Goal: Task Accomplishment & Management: Manage account settings

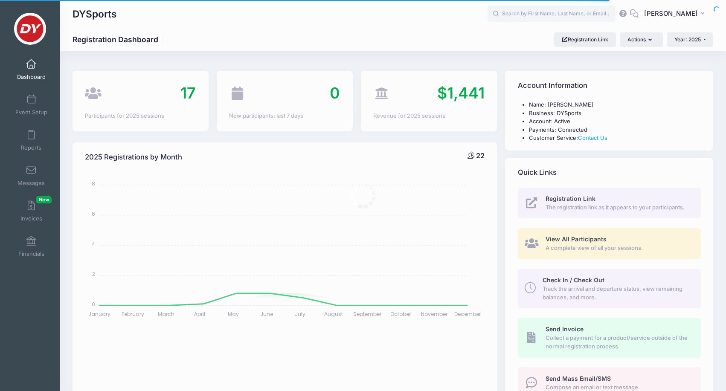
select select
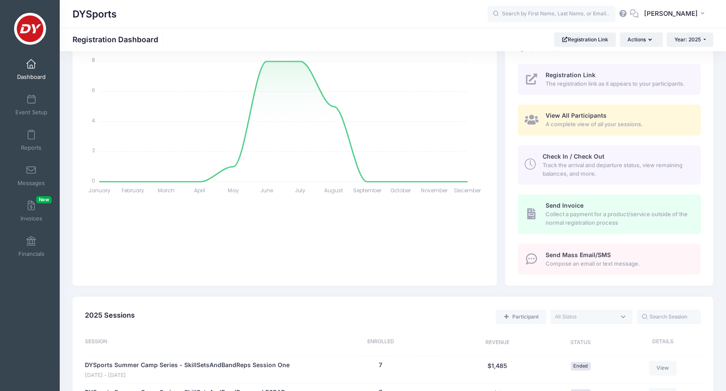
scroll to position [102, 0]
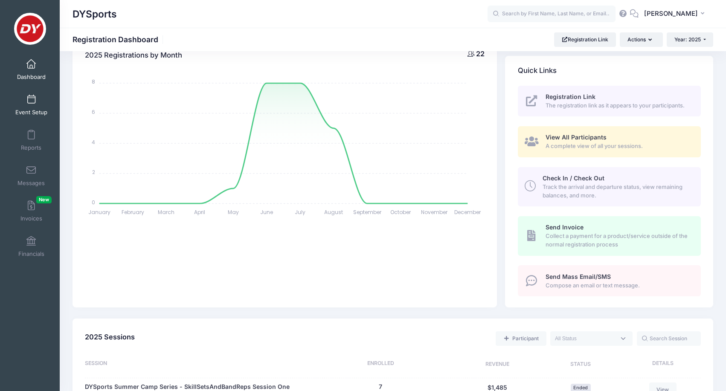
click at [35, 108] on link "Event Setup" at bounding box center [31, 105] width 41 height 30
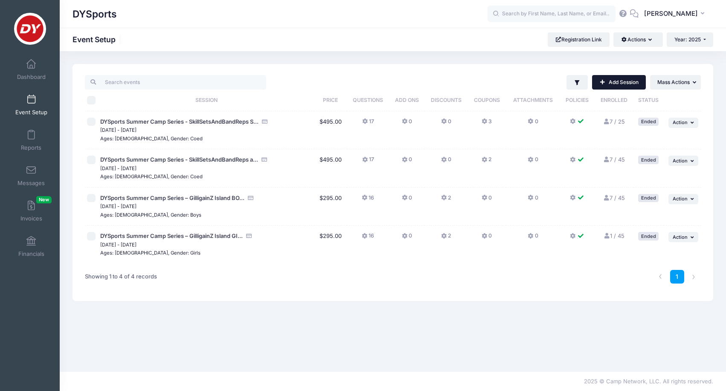
click at [622, 83] on link "Add Session" at bounding box center [619, 82] width 54 height 15
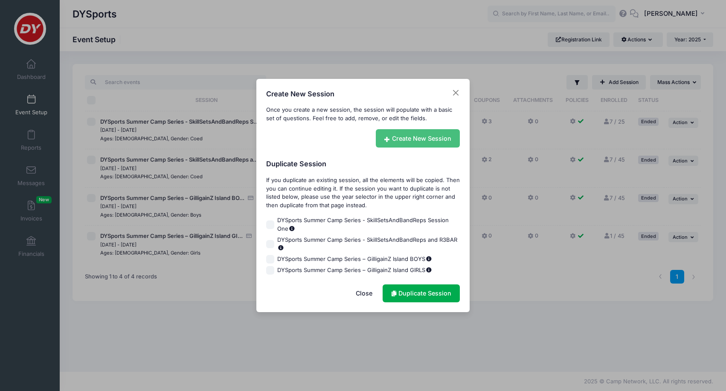
click at [408, 143] on link "Create New Session" at bounding box center [418, 138] width 84 height 18
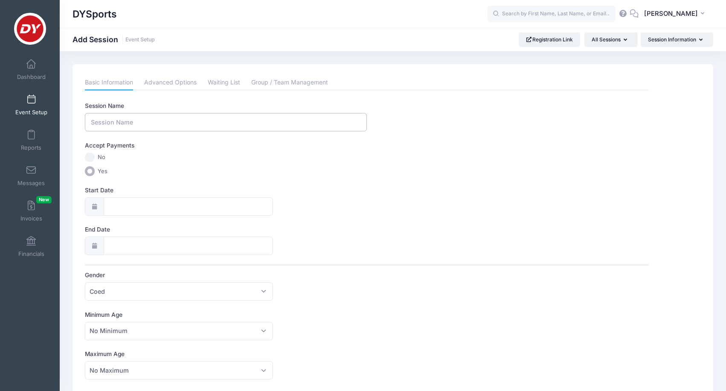
click at [259, 117] on input "Session Name" at bounding box center [226, 122] width 282 height 18
click at [162, 120] on input "Session Name" at bounding box center [226, 122] width 282 height 18
type input "DYSports x Jumper's Work Clinic Session One"
click at [131, 207] on input "Start Date" at bounding box center [188, 207] width 169 height 18
click at [121, 307] on span "21" at bounding box center [116, 306] width 15 height 15
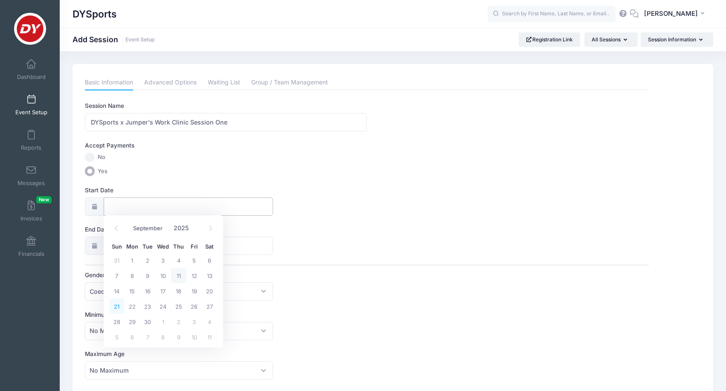
type input "09/21/2025"
type input "09/22/2025"
click at [137, 210] on input "09/21/2025" at bounding box center [188, 207] width 169 height 18
click at [213, 228] on icon at bounding box center [211, 229] width 6 height 6
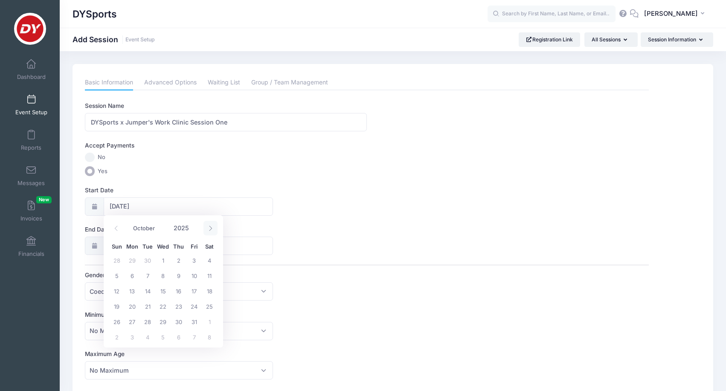
select select "10"
click at [131, 321] on span "24" at bounding box center [132, 321] width 15 height 15
type input "[DATE]"
type input "11/25/2025"
select select "10"
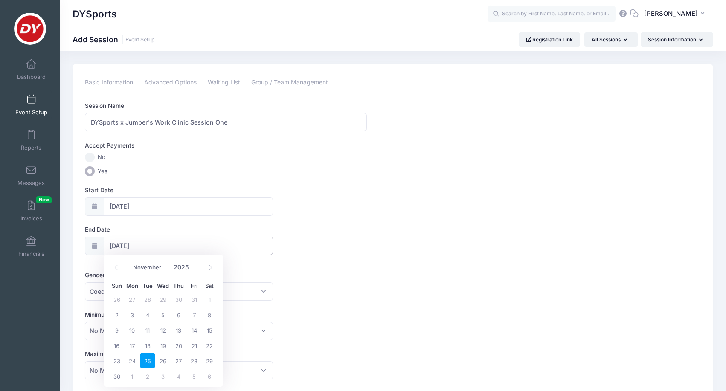
click at [136, 246] on input "11/25/2025" at bounding box center [188, 246] width 169 height 18
click at [163, 362] on span "26" at bounding box center [162, 360] width 15 height 15
type input "[DATE]"
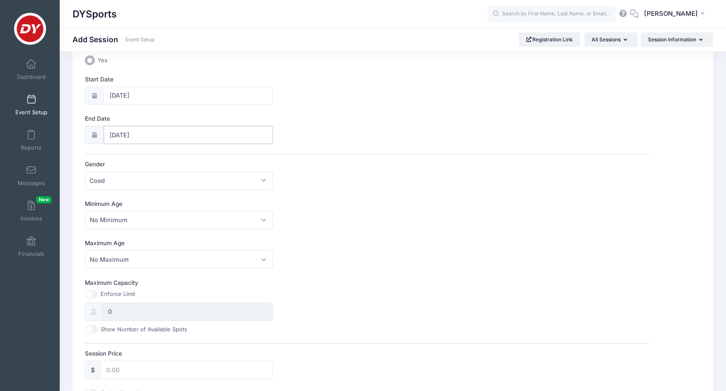
scroll to position [114, 0]
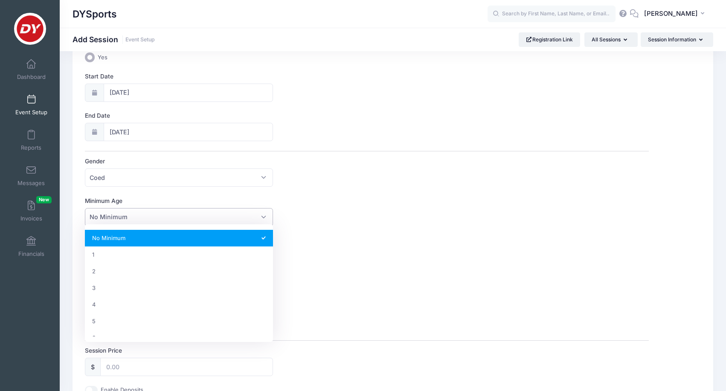
click at [166, 215] on span "No Minimum" at bounding box center [179, 217] width 188 height 18
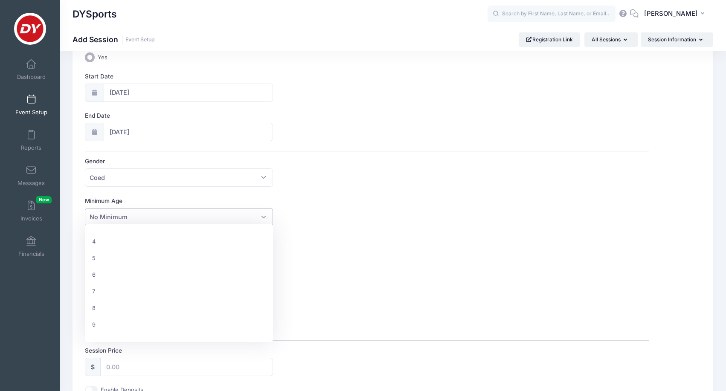
scroll to position [70, 0]
select select "9"
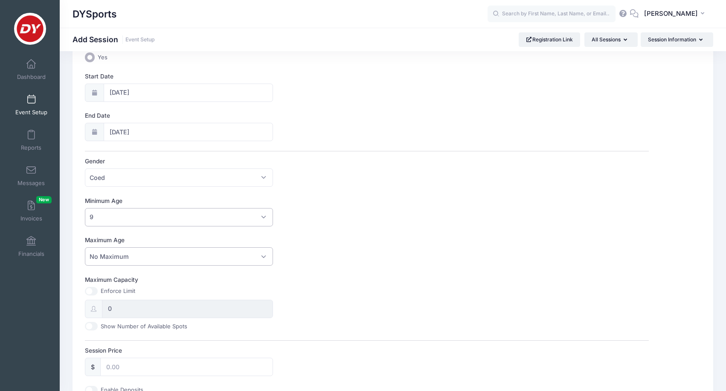
click at [123, 257] on span "No Maximum" at bounding box center [109, 256] width 39 height 9
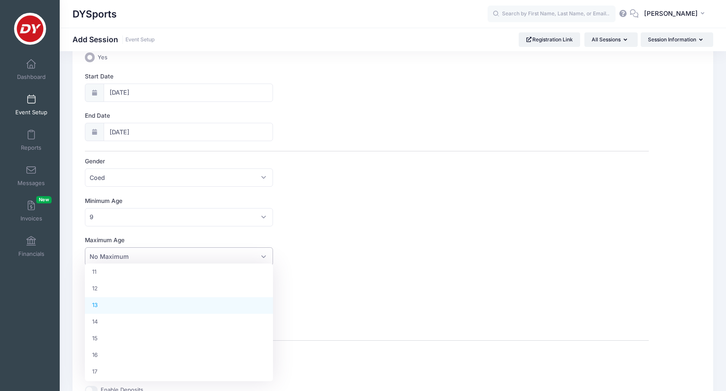
scroll to position [195, 0]
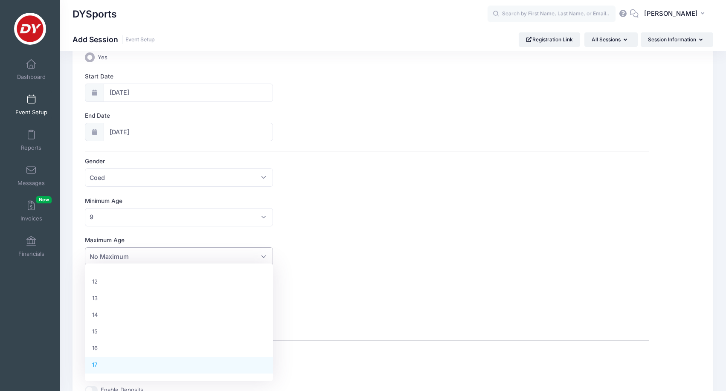
select select "17"
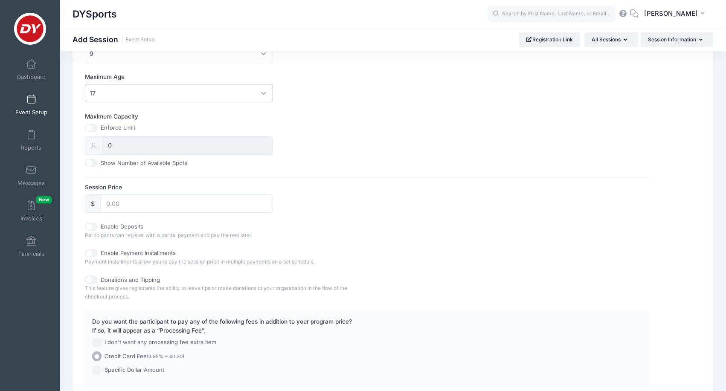
scroll to position [280, 0]
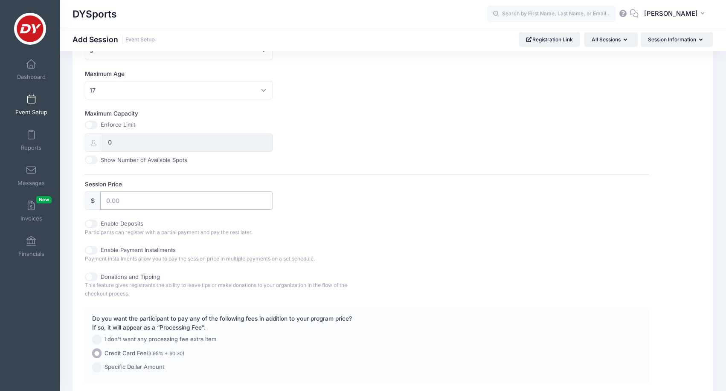
click at [129, 206] on input "Session Price" at bounding box center [186, 201] width 173 height 18
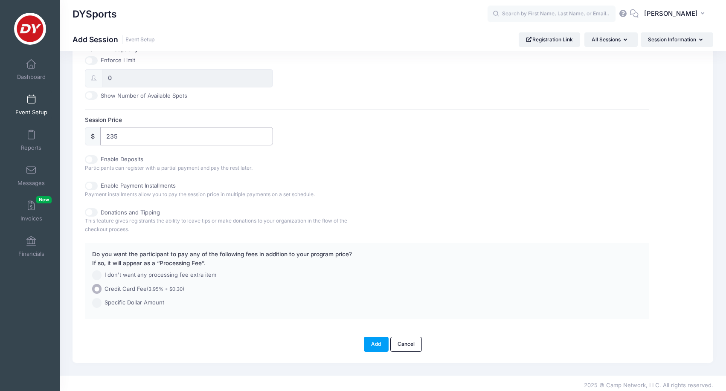
scroll to position [344, 0]
type input "235"
click at [382, 338] on button "Add" at bounding box center [376, 345] width 25 height 15
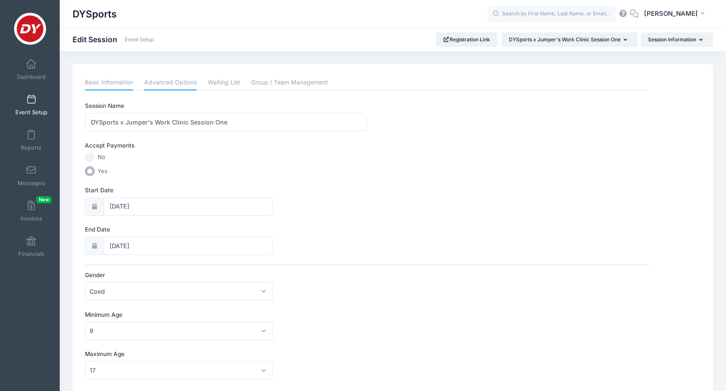
click at [165, 85] on link "Advanced Options" at bounding box center [170, 82] width 52 height 15
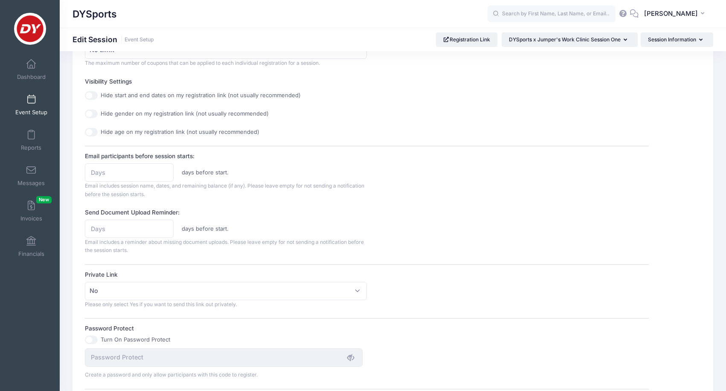
scroll to position [307, 0]
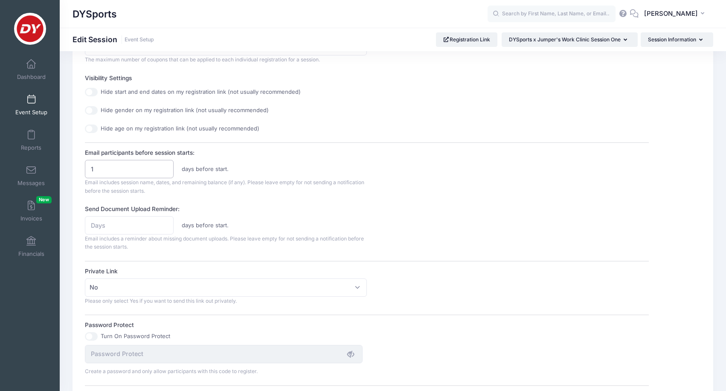
click at [163, 165] on input "1" at bounding box center [129, 169] width 88 height 18
click at [163, 165] on input "2" at bounding box center [129, 169] width 88 height 18
type input "3"
click at [163, 165] on input "3" at bounding box center [129, 169] width 88 height 18
click at [221, 154] on label "Email participants before session starts:" at bounding box center [226, 153] width 282 height 9
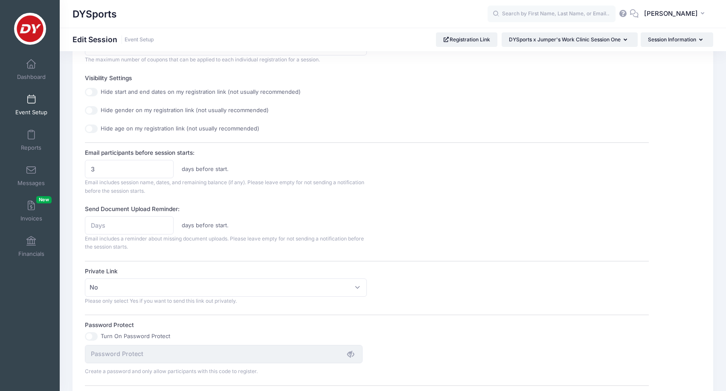
click at [173, 160] on input "3" at bounding box center [129, 169] width 88 height 18
click at [163, 221] on input "1" at bounding box center [129, 225] width 88 height 18
click at [163, 221] on input "2" at bounding box center [129, 225] width 88 height 18
click at [163, 221] on input "3" at bounding box center [129, 225] width 88 height 18
click at [163, 221] on input "4" at bounding box center [129, 225] width 88 height 18
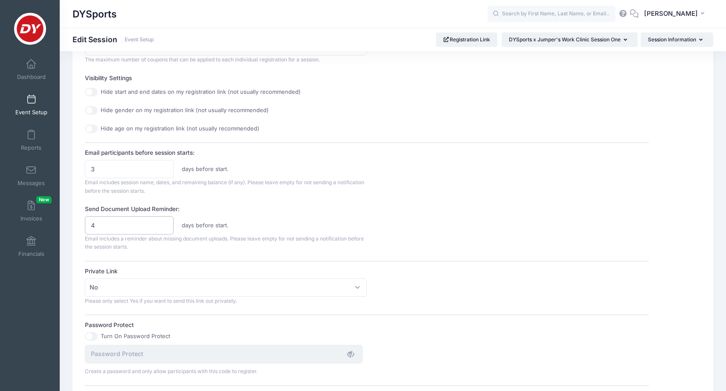
type input "5"
click at [163, 221] on input "5" at bounding box center [129, 225] width 88 height 18
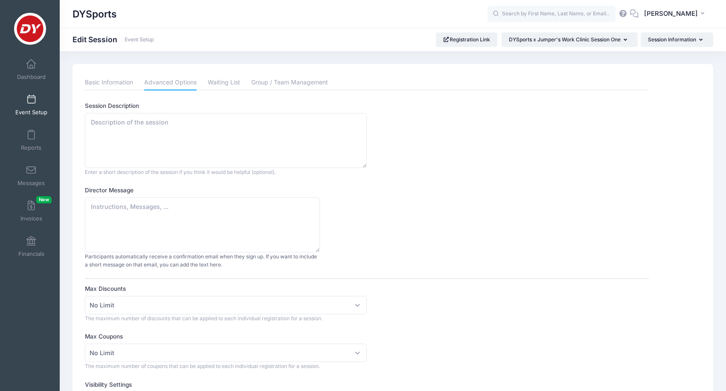
scroll to position [0, 0]
click at [231, 85] on link "Waiting List" at bounding box center [224, 82] width 32 height 15
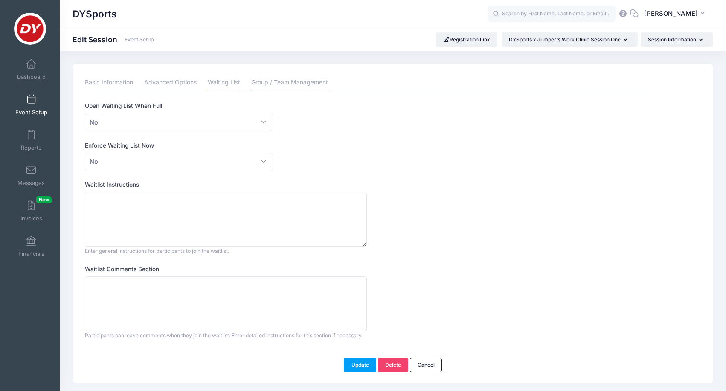
click at [276, 85] on link "Group / Team Management" at bounding box center [289, 82] width 77 height 15
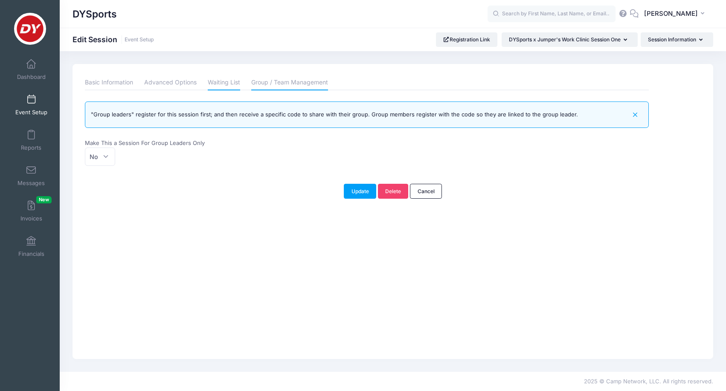
click at [229, 88] on link "Waiting List" at bounding box center [224, 82] width 32 height 15
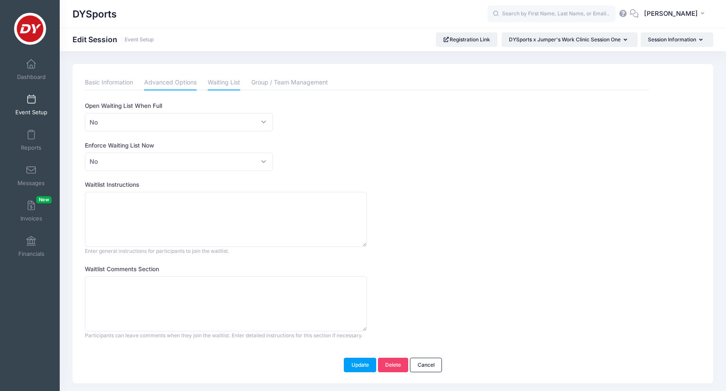
click at [185, 82] on link "Advanced Options" at bounding box center [170, 82] width 52 height 15
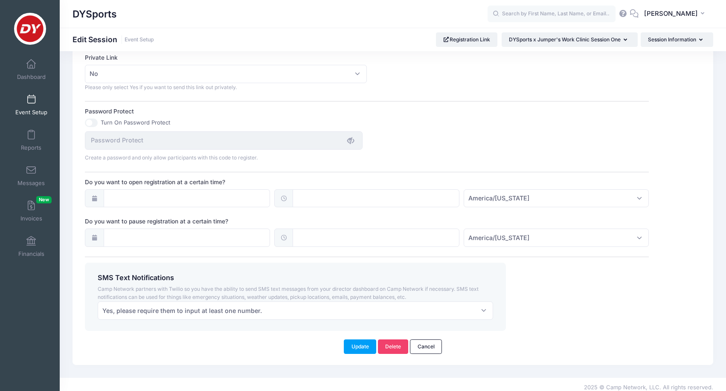
scroll to position [520, 0]
click at [398, 342] on link "Delete" at bounding box center [393, 347] width 31 height 15
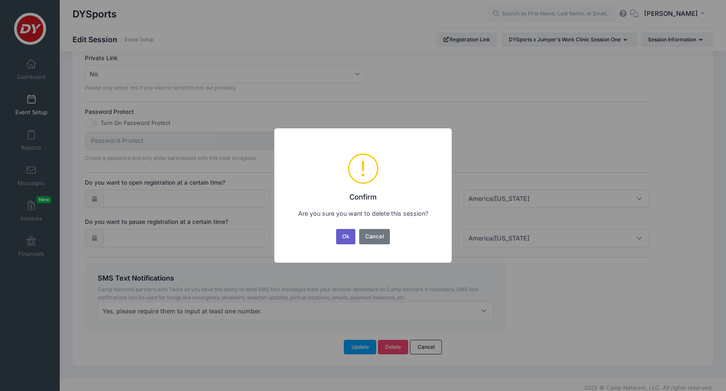
click at [343, 237] on button "Ok" at bounding box center [346, 236] width 20 height 15
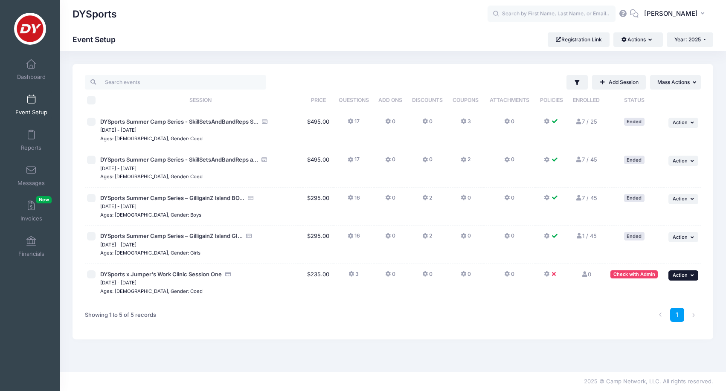
click at [686, 272] on span "Action" at bounding box center [680, 275] width 15 height 6
click at [639, 338] on link "Delete Session" at bounding box center [655, 341] width 77 height 16
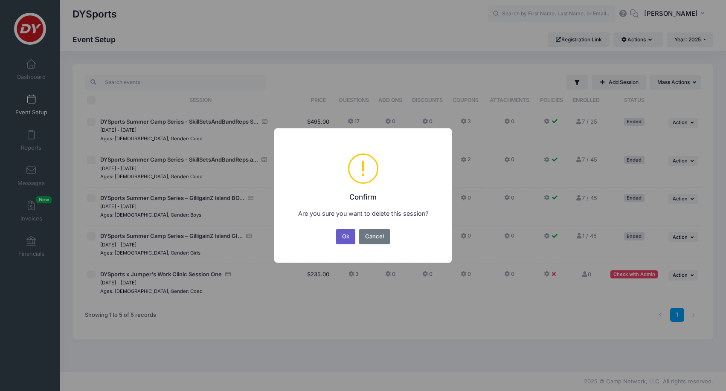
click at [344, 233] on button "Ok" at bounding box center [346, 236] width 20 height 15
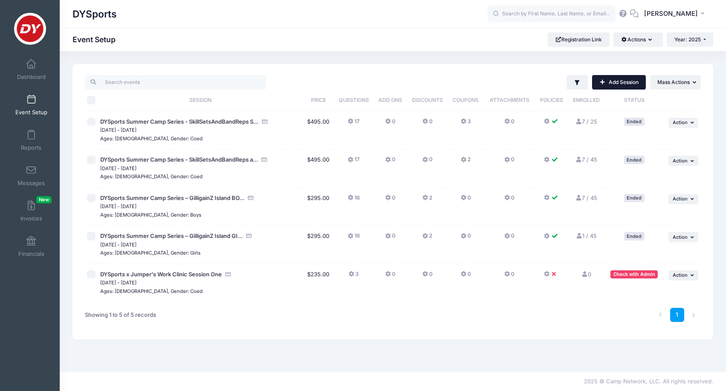
click at [635, 82] on link "Add Session" at bounding box center [619, 82] width 54 height 15
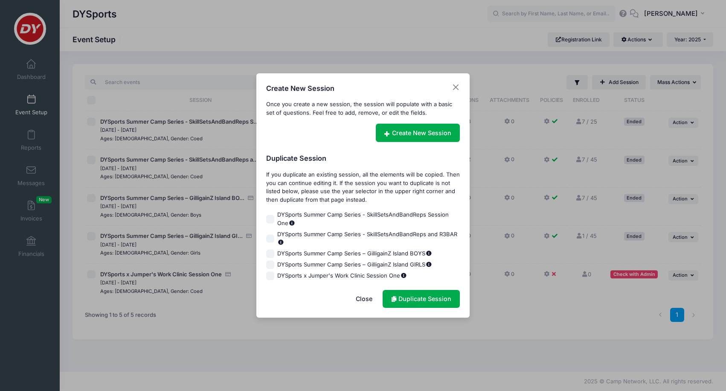
click at [273, 213] on label "DYSports Summer Camp Series - SkillSetsAndBandReps Session One" at bounding box center [363, 219] width 194 height 17
click at [273, 215] on input "DYSports Summer Camp Series - SkillSetsAndBandReps Session One" at bounding box center [270, 219] width 9 height 9
checkbox input "true"
click at [400, 300] on link "Duplicate Session" at bounding box center [421, 299] width 77 height 18
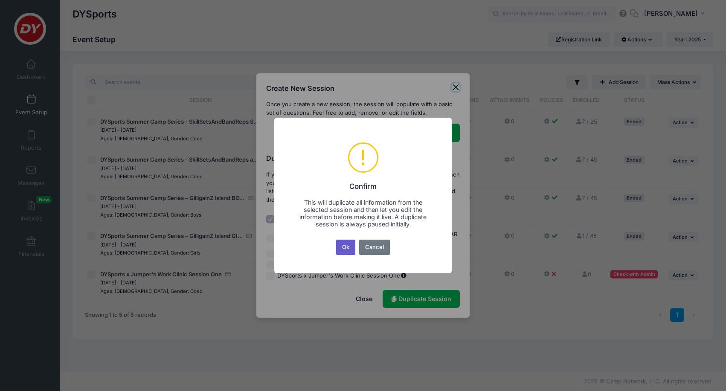
click at [349, 248] on button "Ok" at bounding box center [346, 247] width 20 height 15
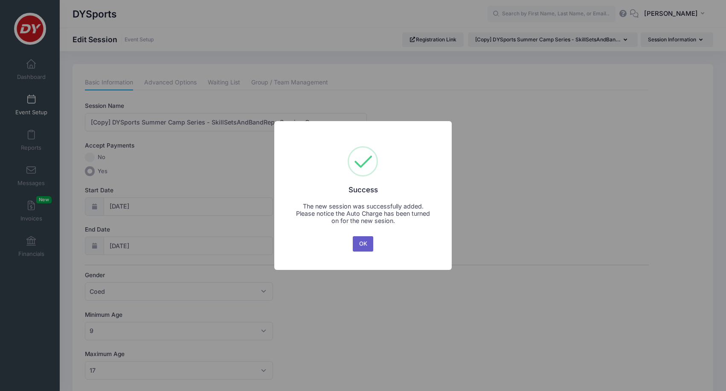
click at [364, 246] on button "OK" at bounding box center [363, 243] width 20 height 15
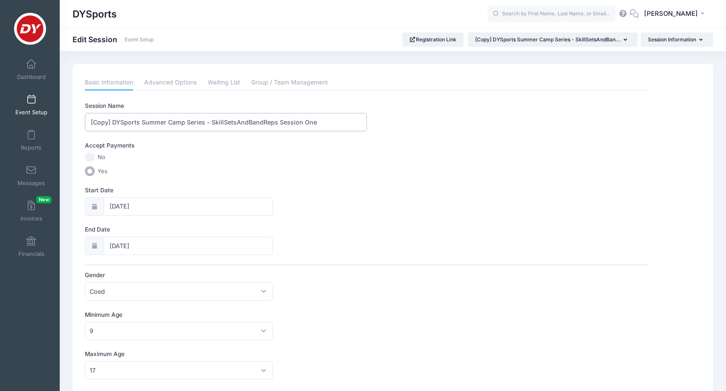
drag, startPoint x: 113, startPoint y: 121, endPoint x: 84, endPoint y: 120, distance: 28.6
click at [84, 120] on div "Basic Information Advanced Options Waiting List Group / Team Management Session…" at bounding box center [367, 374] width 572 height 598
drag, startPoint x: 303, startPoint y: 121, endPoint x: 66, endPoint y: 118, distance: 236.9
click at [66, 118] on div "Please update the information for this particular session. Basic Information Ad…" at bounding box center [393, 386] width 667 height 644
type input "DYSports x Jumper's Work Clinic - Session One"
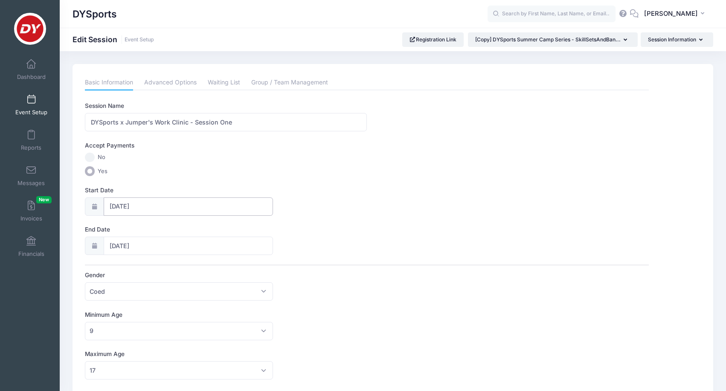
click at [136, 206] on input "[DATE]" at bounding box center [188, 207] width 169 height 18
click at [212, 224] on span at bounding box center [211, 228] width 14 height 15
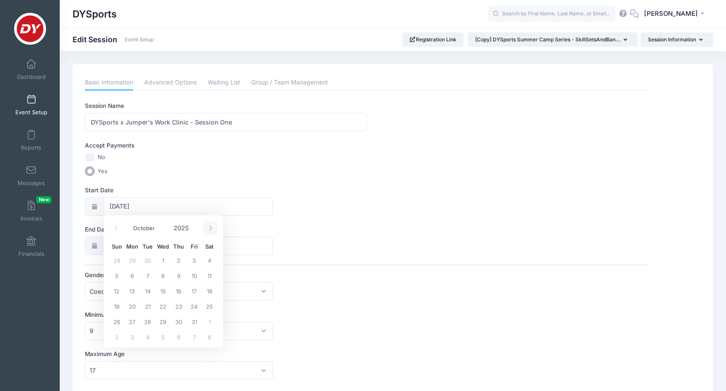
select select "10"
click at [131, 320] on span "24" at bounding box center [132, 321] width 15 height 15
type input "11/24/2025"
type input "11/25/2025"
select select "10"
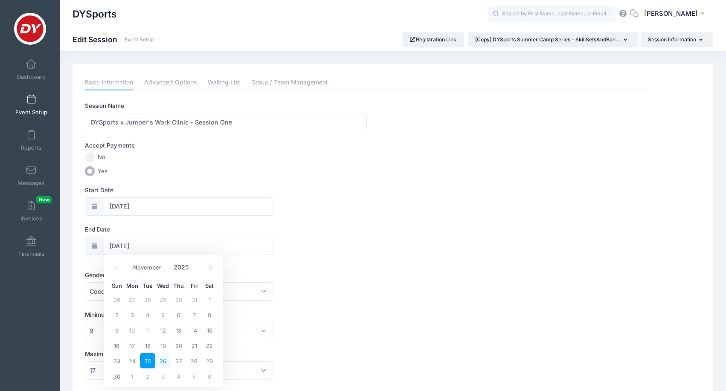
click at [165, 361] on span "26" at bounding box center [162, 360] width 15 height 15
type input "11/26/2025"
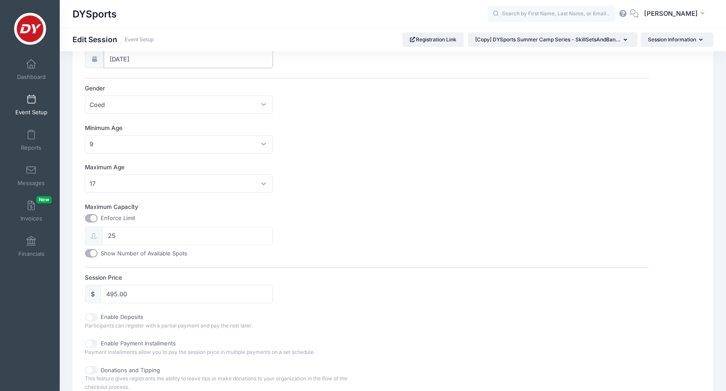
scroll to position [187, 0]
click at [154, 235] on input "25" at bounding box center [187, 236] width 171 height 18
click at [91, 216] on input "Maximum Capacity" at bounding box center [91, 218] width 13 height 9
checkbox input "false"
type input "0"
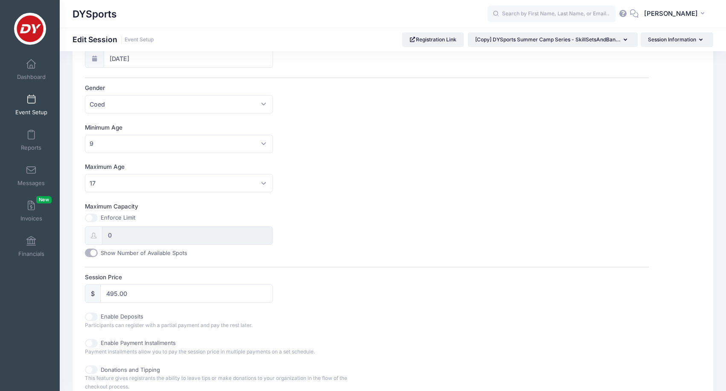
click at [94, 254] on input "Show Number of Available Spots" at bounding box center [91, 253] width 13 height 9
checkbox input "false"
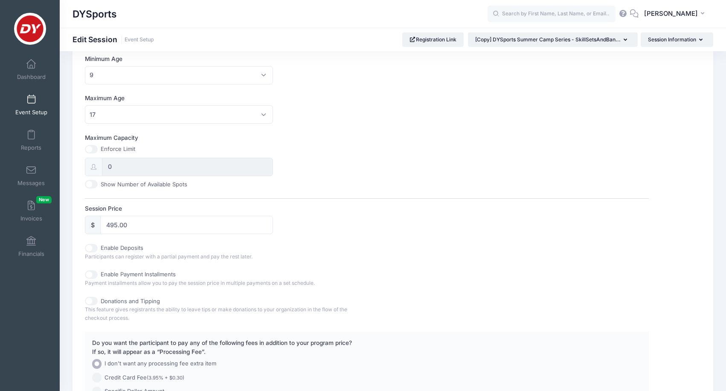
scroll to position [263, 0]
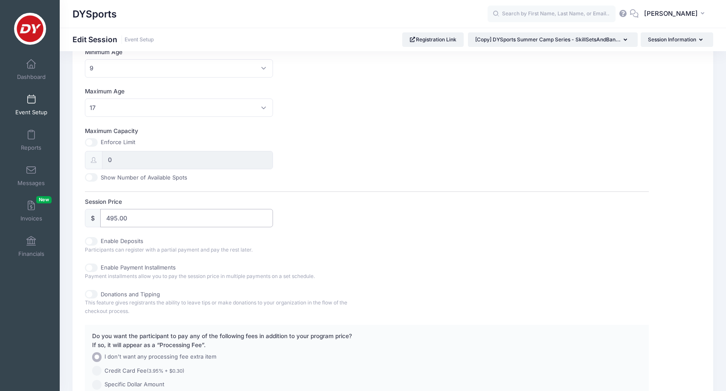
click at [140, 214] on input "495.00" at bounding box center [186, 218] width 173 height 18
type input "4"
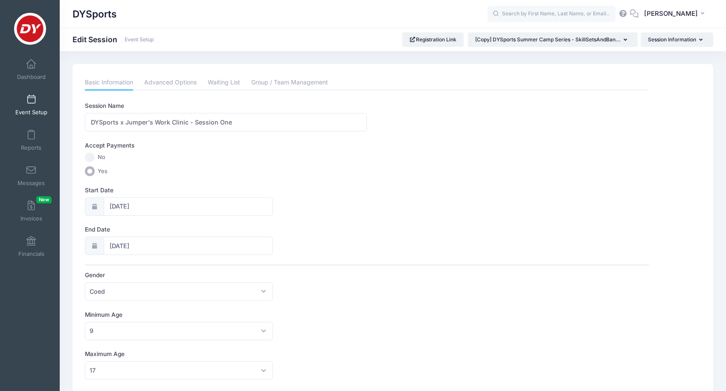
scroll to position [0, 0]
type input "235"
click at [178, 83] on link "Advanced Options" at bounding box center [170, 82] width 52 height 15
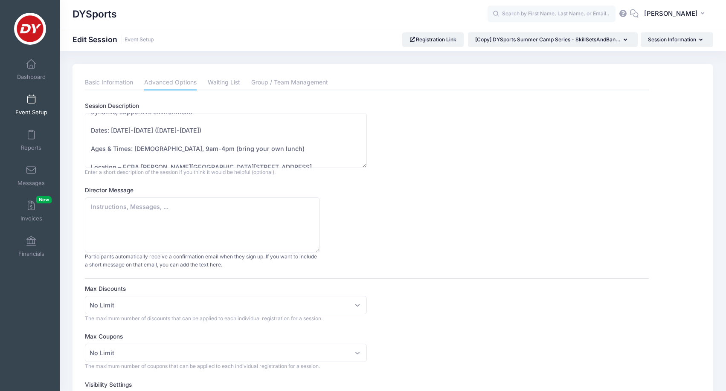
scroll to position [83, 0]
click at [139, 128] on textarea "Take your game to the next level with DYSports and SkillSetsAndBandReps at our …" at bounding box center [226, 140] width 282 height 55
click at [199, 131] on textarea "Take your game to the next level with DYSports and SkillSetsAndBandReps at our …" at bounding box center [226, 140] width 282 height 55
click at [140, 128] on textarea "Take your game to the next level with DYSports and SkillSetsAndBandReps at our …" at bounding box center [226, 140] width 282 height 55
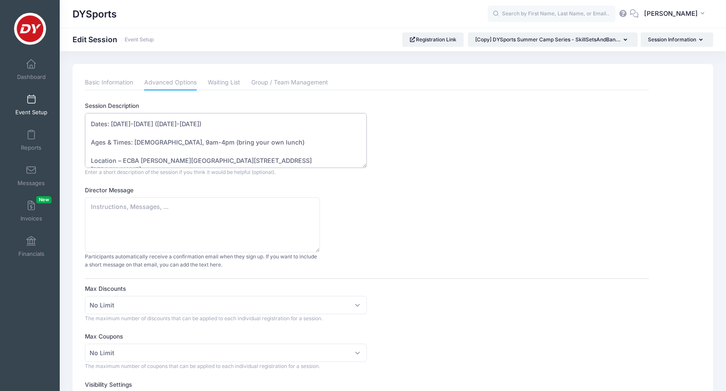
scroll to position [92, 0]
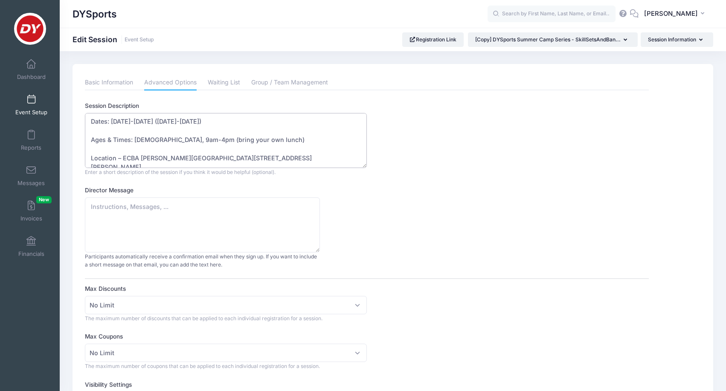
drag, startPoint x: 276, startPoint y: 137, endPoint x: 180, endPoint y: 137, distance: 96.0
click at [180, 137] on textarea "Take your game to the next level with DYSports and SkillSetsAndBandReps at our …" at bounding box center [226, 140] width 282 height 55
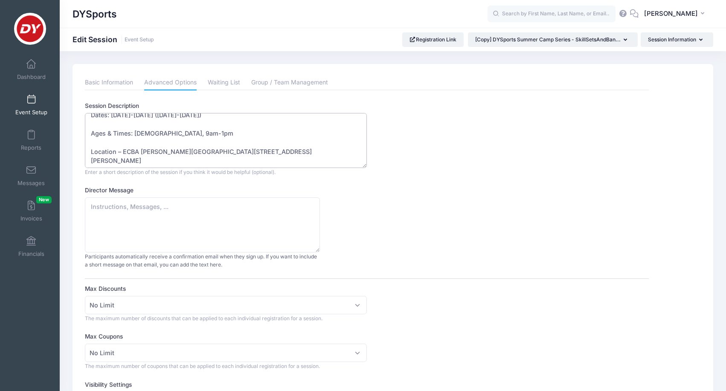
scroll to position [98, 0]
drag, startPoint x: 186, startPoint y: 158, endPoint x: 171, endPoint y: 157, distance: 14.9
click at [171, 157] on textarea "Take your game to the next level with DYSports and SkillSetsAndBandReps at our …" at bounding box center [226, 140] width 282 height 55
click at [177, 149] on textarea "Take your game to the next level with DYSports and SkillSetsAndBandReps at our …" at bounding box center [226, 140] width 282 height 55
drag, startPoint x: 177, startPoint y: 149, endPoint x: 125, endPoint y: 149, distance: 52.5
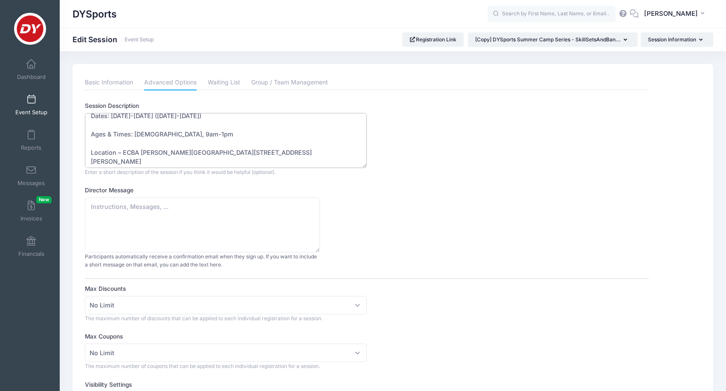
click at [125, 149] on textarea "Take your game to the next level with DYSports and SkillSetsAndBandReps at our …" at bounding box center [226, 140] width 282 height 55
drag, startPoint x: 189, startPoint y: 159, endPoint x: 91, endPoint y: 160, distance: 97.7
click at [91, 160] on textarea "Take your game to the next level with DYSports and SkillSetsAndBandReps at our …" at bounding box center [226, 140] width 282 height 55
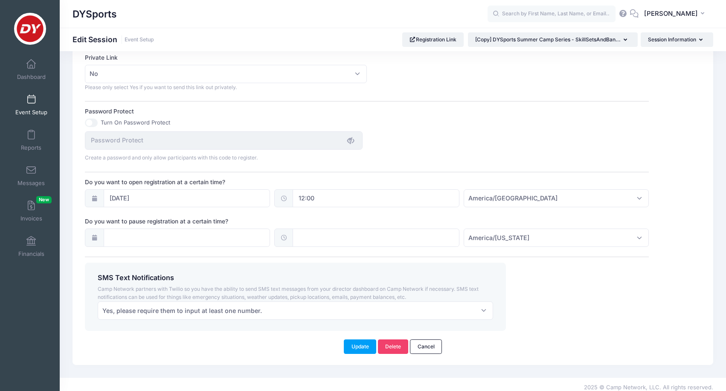
scroll to position [520, 0]
type textarea "Take your game to the next level with DYSports and SkillSetsAndBandReps at our …"
click at [157, 192] on input "05/01/2025" at bounding box center [187, 199] width 167 height 18
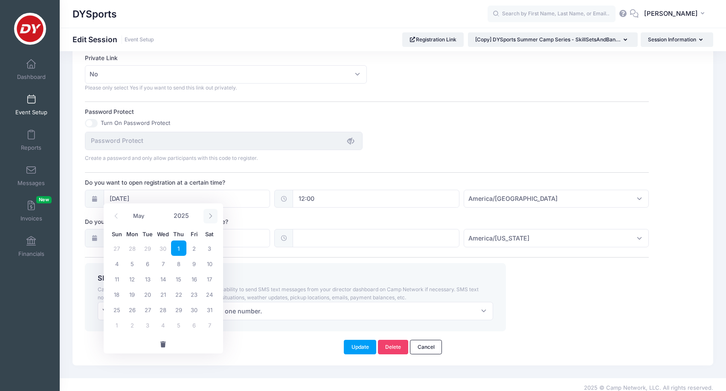
click at [211, 219] on icon at bounding box center [211, 216] width 6 height 6
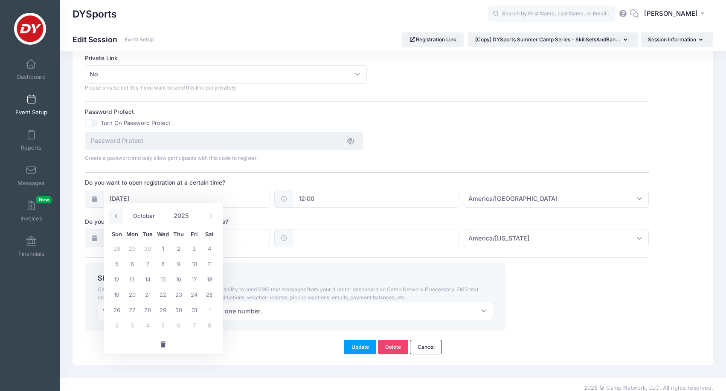
click at [114, 218] on icon at bounding box center [117, 216] width 6 height 6
select select "8"
click at [152, 309] on span "30" at bounding box center [147, 309] width 15 height 15
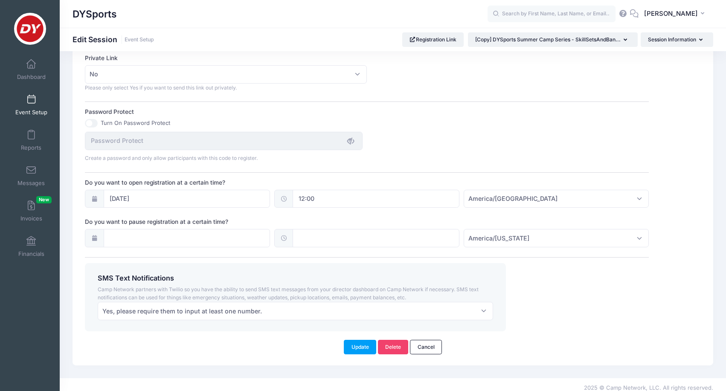
click at [96, 196] on icon at bounding box center [94, 199] width 7 height 6
click at [172, 191] on input "09/30/2025" at bounding box center [187, 199] width 167 height 18
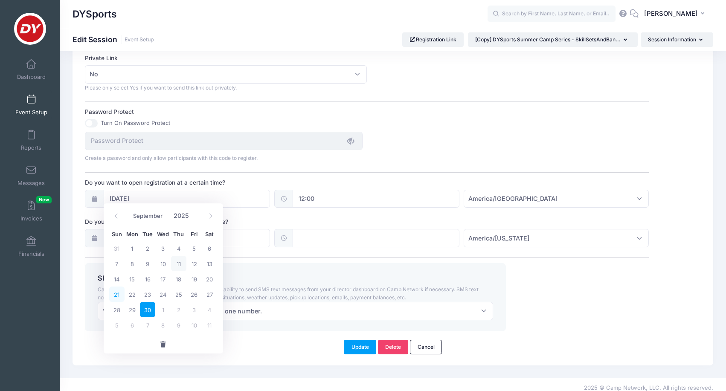
click at [121, 293] on span "21" at bounding box center [116, 294] width 15 height 15
type input "09/21/2025"
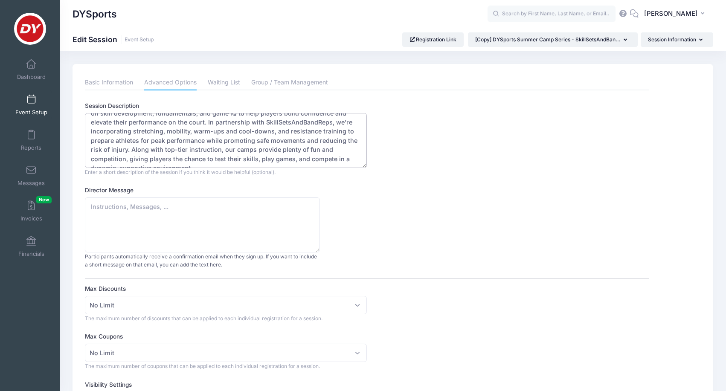
scroll to position [0, 0]
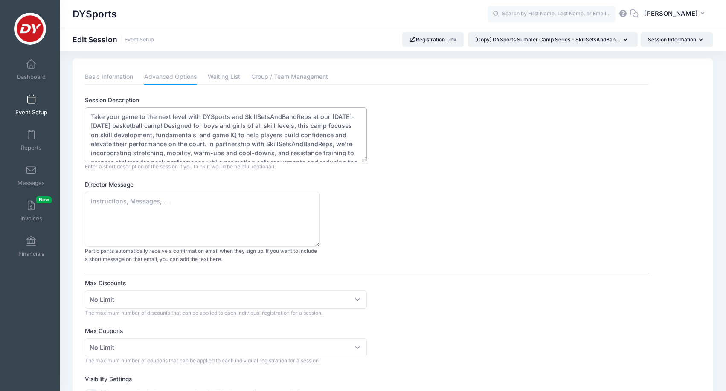
drag, startPoint x: 133, startPoint y: 119, endPoint x: 92, endPoint y: 89, distance: 50.7
click at [289, 157] on textarea "Take your game to the next level with DYSports and SkillSetsAndBandReps at our …" at bounding box center [226, 134] width 282 height 55
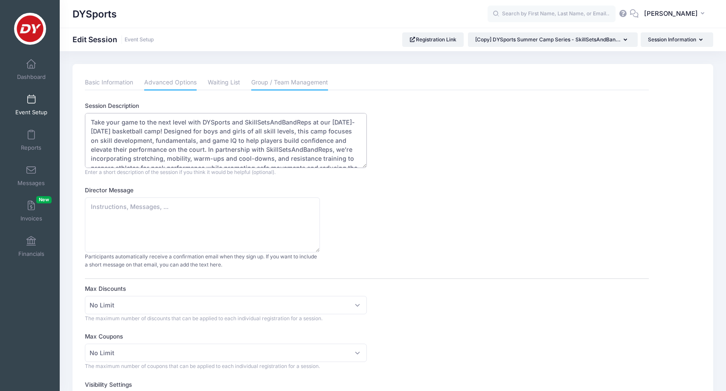
scroll to position [0, 0]
click at [288, 77] on link "Group / Team Management" at bounding box center [289, 82] width 77 height 15
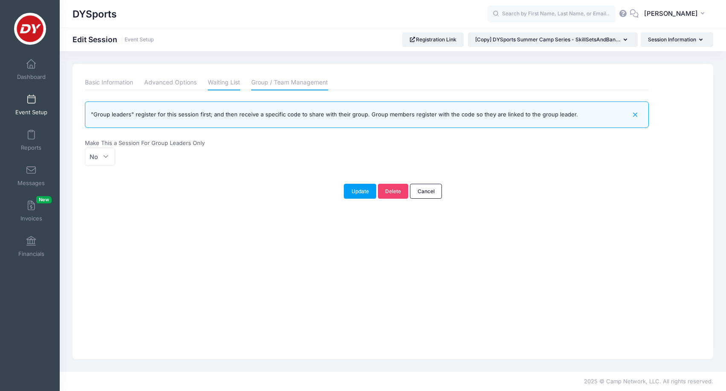
click at [236, 84] on link "Waiting List" at bounding box center [224, 82] width 32 height 15
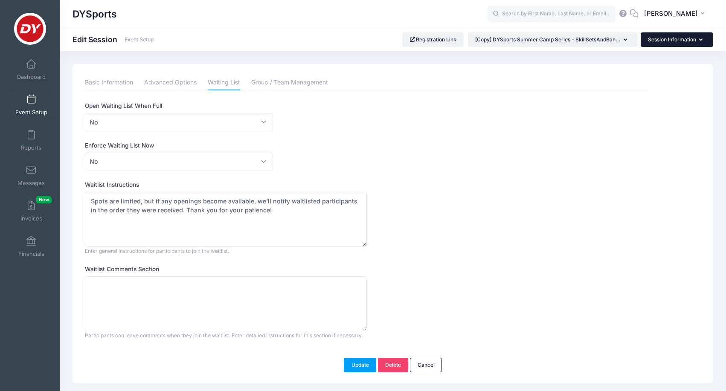
click at [685, 40] on button "Session Information" at bounding box center [677, 39] width 73 height 15
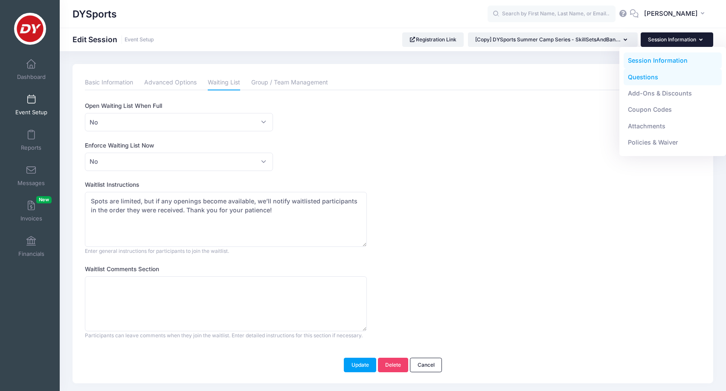
click at [649, 80] on link "Questions" at bounding box center [673, 77] width 99 height 16
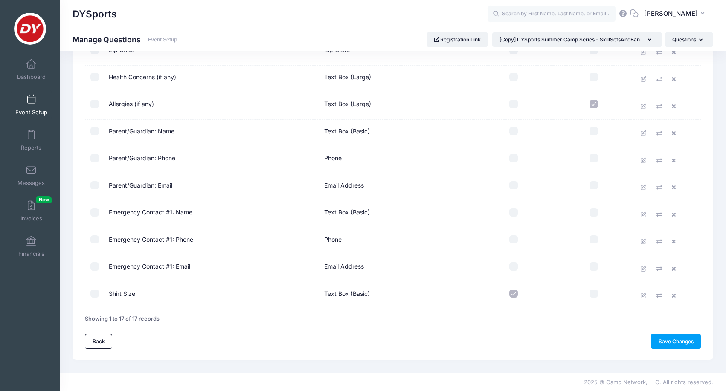
scroll to position [281, 0]
click at [93, 297] on input "checkbox" at bounding box center [94, 294] width 9 height 9
checkbox input "true"
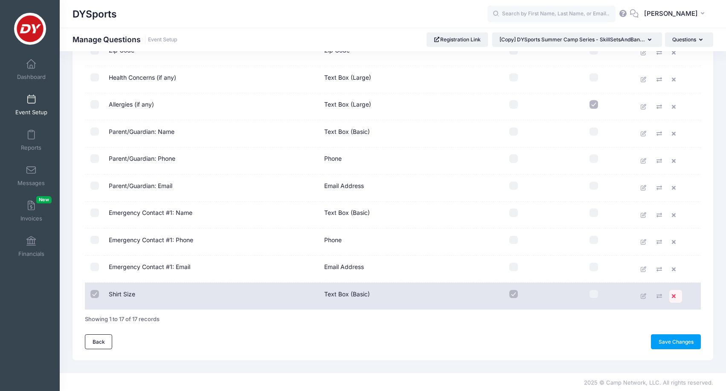
click at [673, 297] on icon at bounding box center [675, 297] width 7 height 6
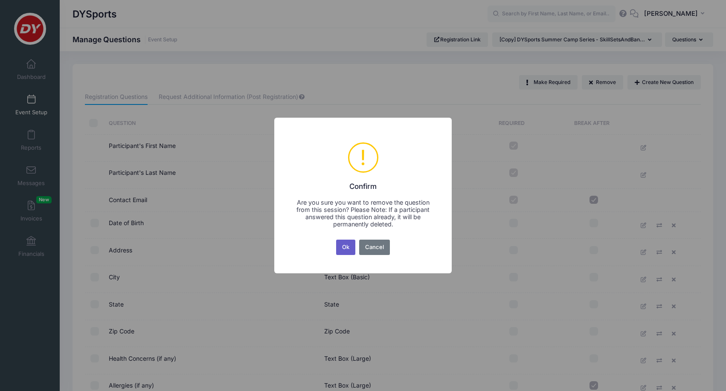
click at [349, 247] on button "Ok" at bounding box center [346, 247] width 20 height 15
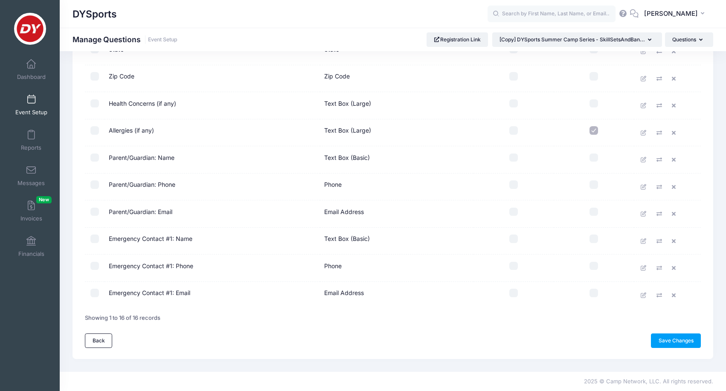
scroll to position [254, 0]
click at [661, 343] on link "Save Changes" at bounding box center [676, 342] width 50 height 15
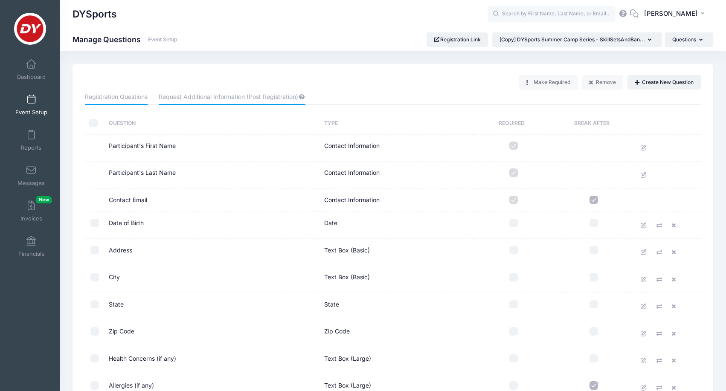
click at [270, 96] on link "Request Additional Information (Post Registration)" at bounding box center [232, 97] width 146 height 15
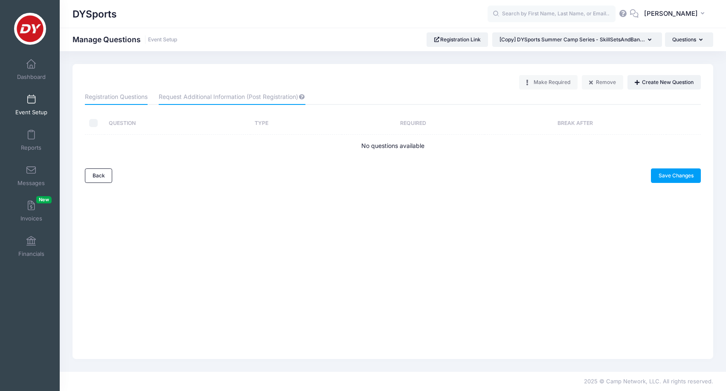
click at [129, 95] on link "Registration Questions" at bounding box center [116, 97] width 63 height 15
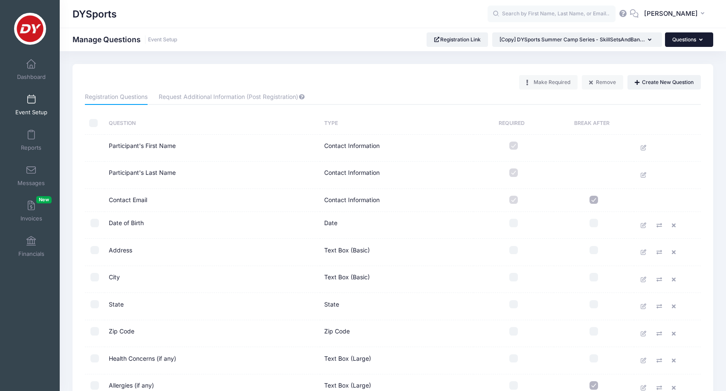
click at [687, 40] on button "Questions" at bounding box center [689, 39] width 48 height 15
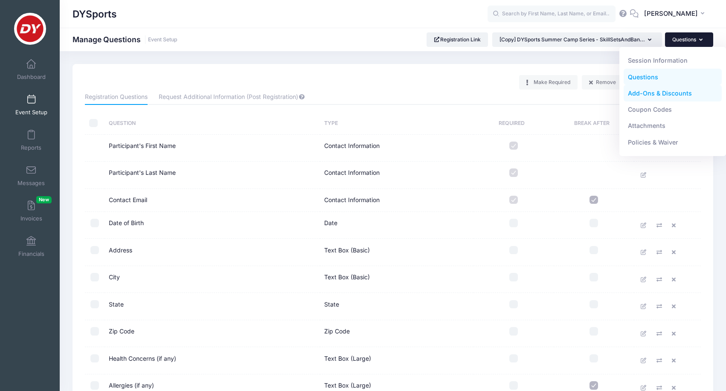
click at [654, 95] on link "Add-Ons & Discounts" at bounding box center [673, 93] width 99 height 16
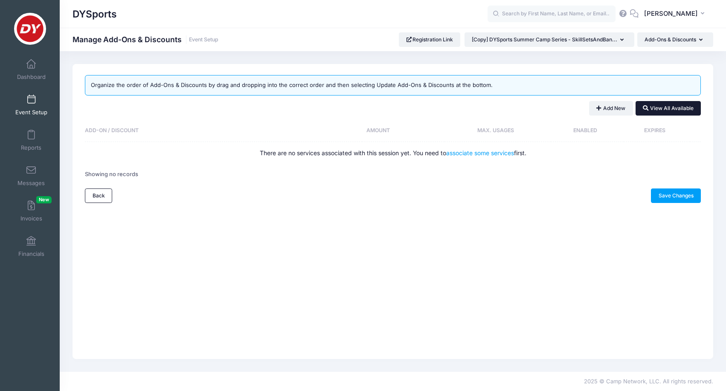
click at [673, 105] on button "View All Available" at bounding box center [668, 108] width 65 height 15
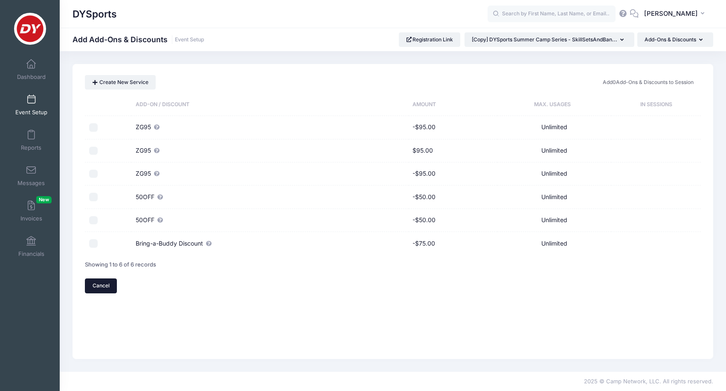
click at [97, 282] on link "Cancel" at bounding box center [101, 286] width 32 height 15
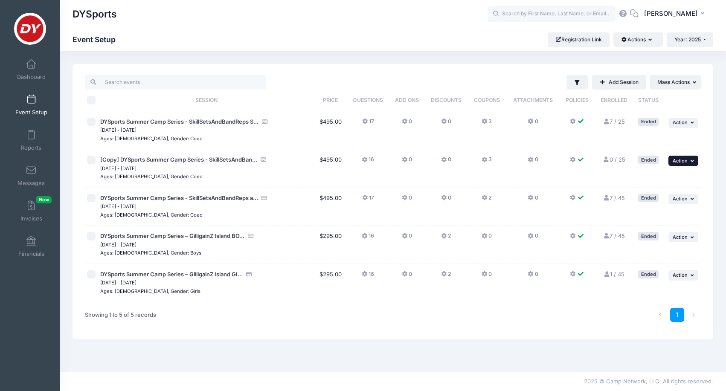
click at [685, 160] on span "Action" at bounding box center [680, 161] width 15 height 6
click at [663, 178] on link "Edit Session" at bounding box center [655, 180] width 77 height 16
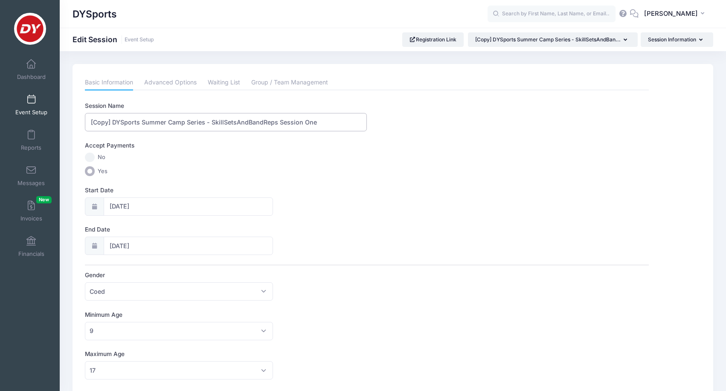
click at [225, 121] on input "[Copy] DYSports Summer Camp Series - SkillSetsAndBandReps Session One" at bounding box center [226, 122] width 282 height 18
type input "DYSports x Jumper's Work Clinic - Session One"
click at [143, 204] on input "07/14/2025" at bounding box center [188, 207] width 169 height 18
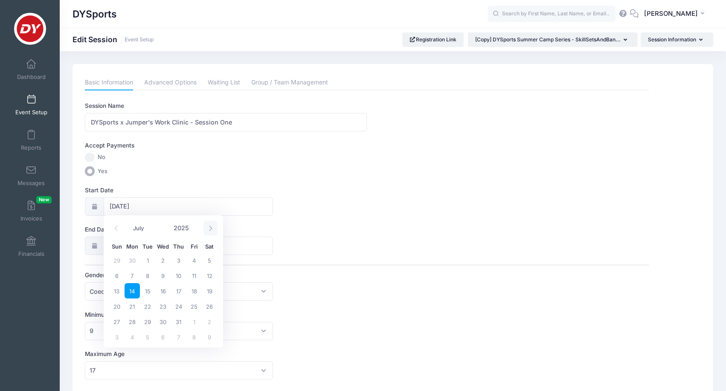
click at [212, 229] on icon at bounding box center [211, 229] width 6 height 6
select select "10"
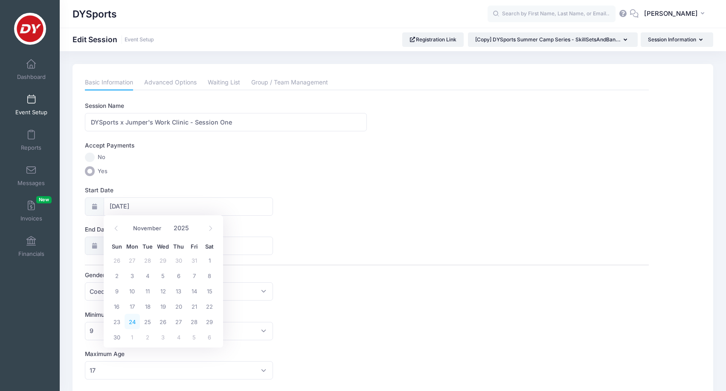
click at [132, 322] on span "24" at bounding box center [132, 321] width 15 height 15
type input "11/24/2025"
type input "11/25/2025"
select select "10"
click at [132, 241] on input "11/25/2025" at bounding box center [188, 246] width 169 height 18
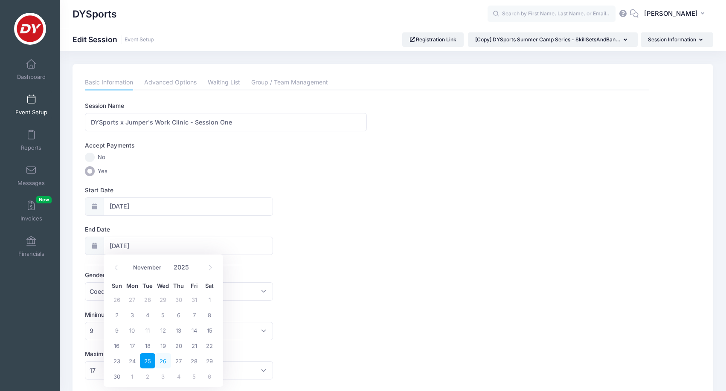
click at [163, 365] on span "26" at bounding box center [162, 360] width 15 height 15
type input "11/26/2025"
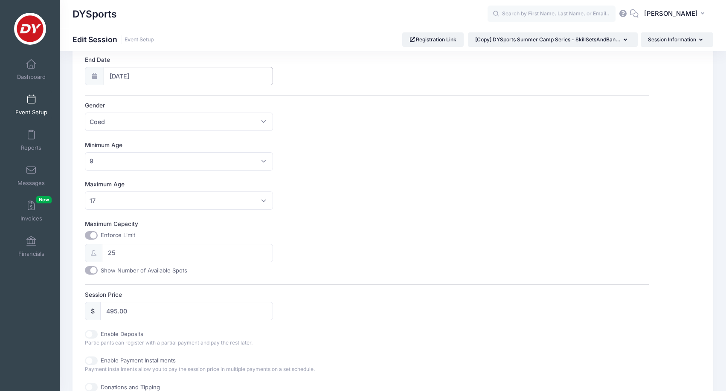
scroll to position [175, 0]
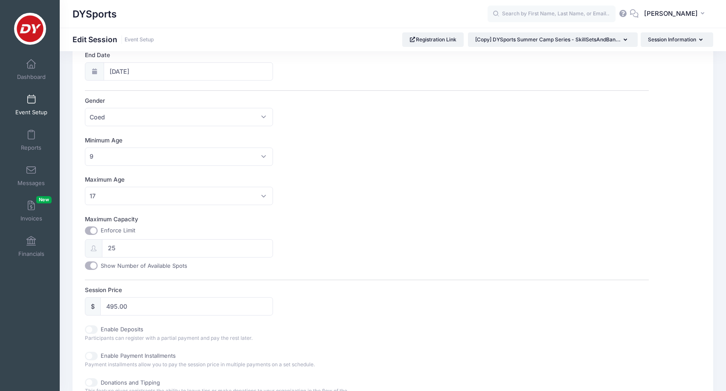
click at [96, 227] on input "Maximum Capacity" at bounding box center [91, 231] width 13 height 9
checkbox input "false"
type input "0"
click at [90, 265] on input "Show Number of Available Spots" at bounding box center [91, 266] width 13 height 9
checkbox input "false"
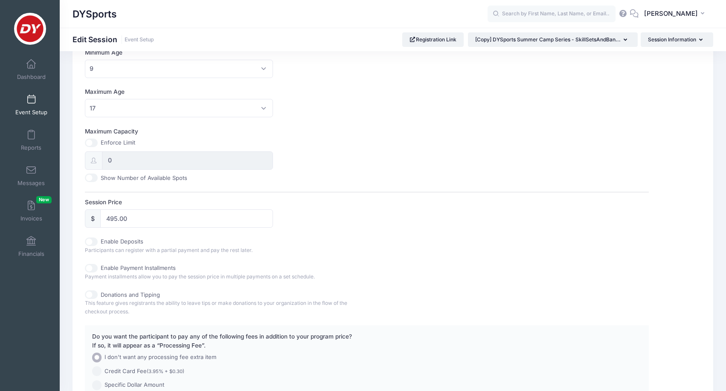
scroll to position [262, 0]
click at [138, 213] on input "495.00" at bounding box center [186, 219] width 173 height 18
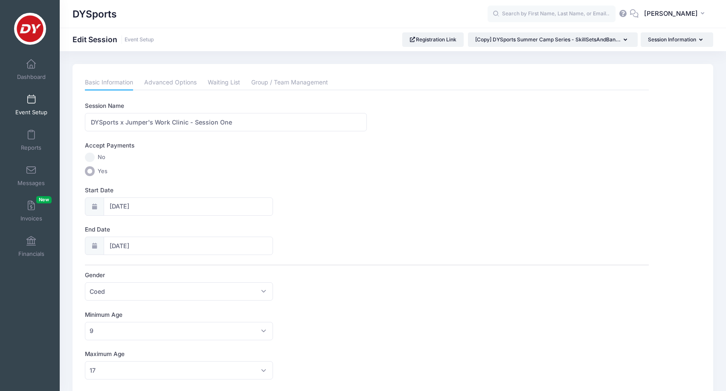
scroll to position [0, 0]
type input "235"
click at [175, 82] on link "Advanced Options" at bounding box center [170, 82] width 52 height 15
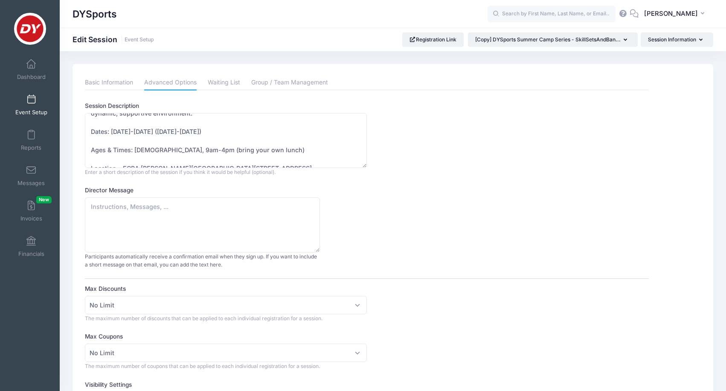
scroll to position [83, 0]
click at [140, 127] on textarea "Take your game to the next level with DYSports and SkillSetsAndBandReps at our …" at bounding box center [226, 140] width 282 height 55
click at [219, 129] on textarea "Take your game to the next level with DYSports and SkillSetsAndBandReps at our …" at bounding box center [226, 140] width 282 height 55
drag, startPoint x: 280, startPoint y: 147, endPoint x: 181, endPoint y: 147, distance: 99.0
click at [181, 147] on textarea "Take your game to the next level with DYSports and SkillSetsAndBandReps at our …" at bounding box center [226, 140] width 282 height 55
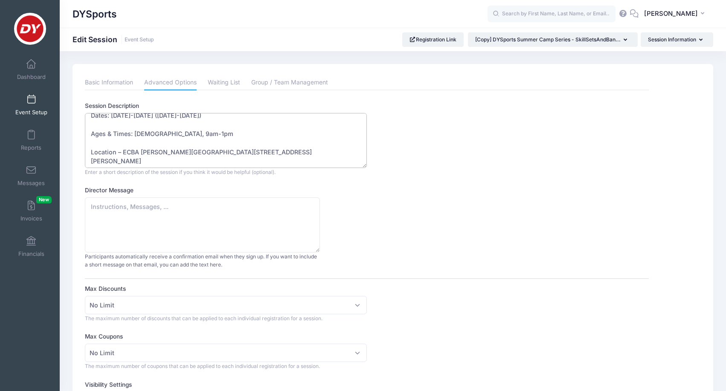
scroll to position [98, 0]
drag, startPoint x: 180, startPoint y: 149, endPoint x: 124, endPoint y: 149, distance: 56.3
click at [124, 149] on textarea "Take your game to the next level with DYSports and SkillSetsAndBandReps at our …" at bounding box center [226, 140] width 282 height 55
click at [188, 164] on textarea "Take your game to the next level with DYSports and SkillSetsAndBandReps at our …" at bounding box center [226, 140] width 282 height 55
drag, startPoint x: 185, startPoint y: 161, endPoint x: 94, endPoint y: 158, distance: 90.5
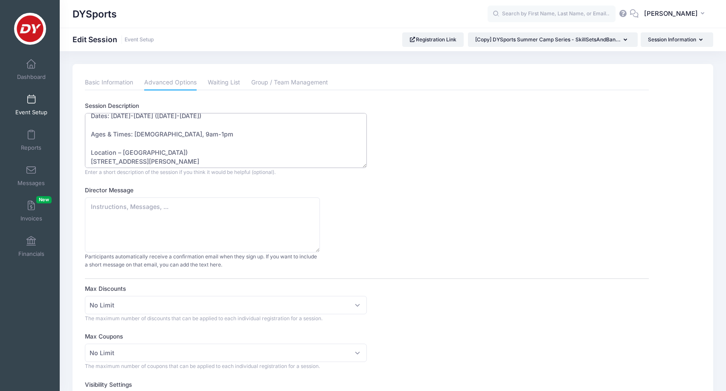
click at [94, 158] on textarea "Take your game to the next level with DYSports and SkillSetsAndBandReps at our …" at bounding box center [226, 140] width 282 height 55
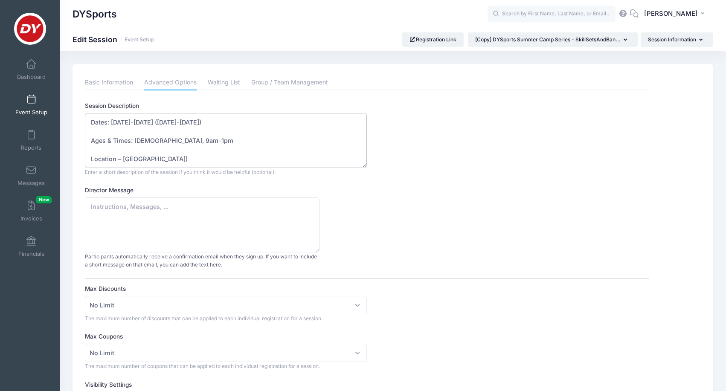
scroll to position [93, 0]
click at [218, 150] on textarea "Take your game to the next level with DYSports and SkillSetsAndBandReps at our …" at bounding box center [226, 140] width 282 height 55
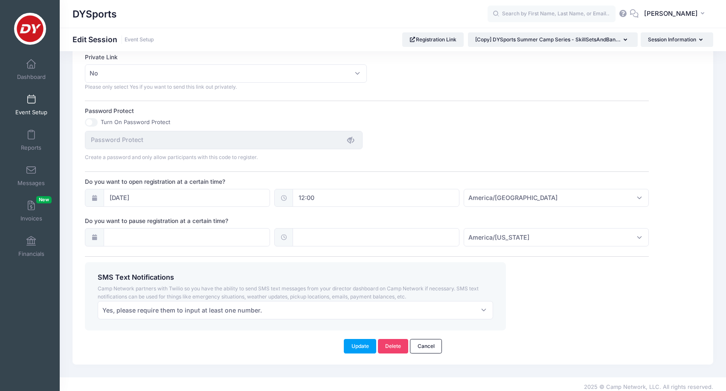
scroll to position [520, 0]
type textarea "Take your game to the next level with DYSports and SkillSetsAndBandReps at our …"
click at [360, 341] on button "Update" at bounding box center [360, 347] width 32 height 15
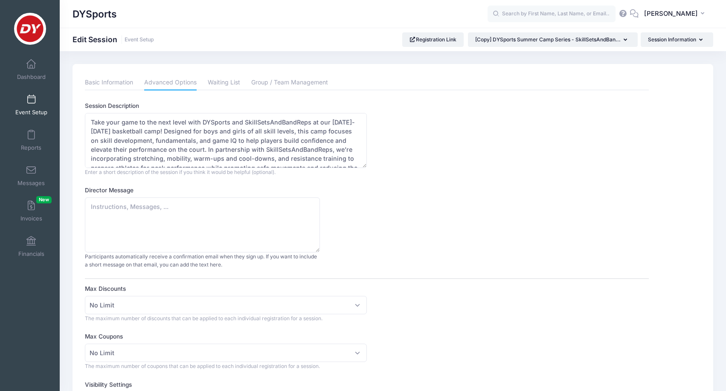
scroll to position [0, 0]
click at [654, 38] on button "Session Information" at bounding box center [677, 39] width 73 height 15
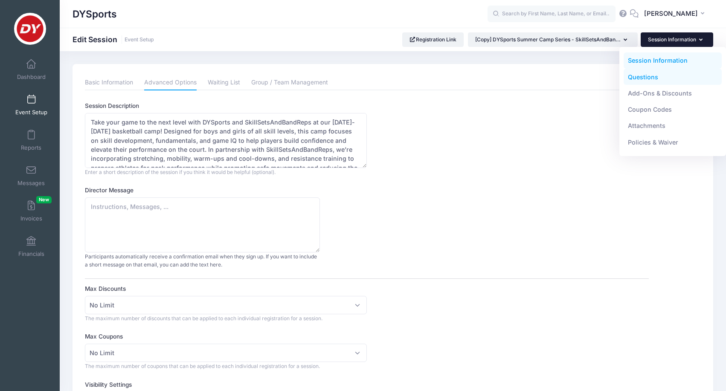
click at [641, 81] on link "Questions" at bounding box center [673, 77] width 99 height 16
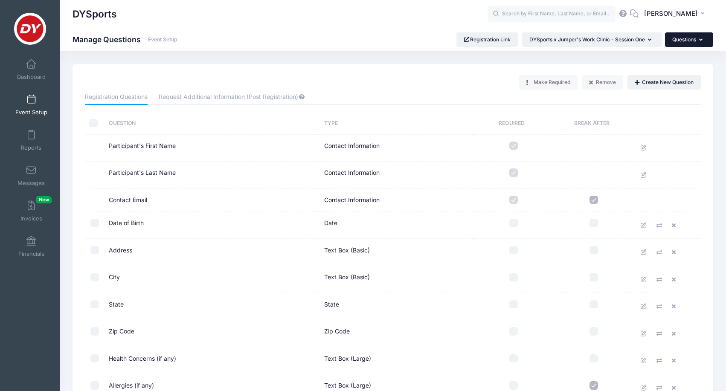
click at [688, 40] on button "Questions" at bounding box center [689, 39] width 48 height 15
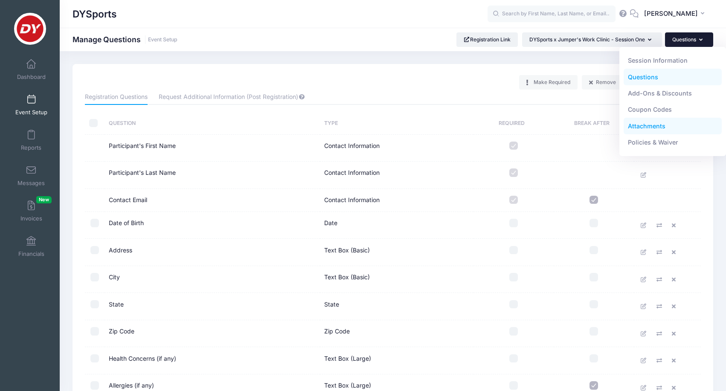
click at [649, 127] on link "Attachments" at bounding box center [673, 126] width 99 height 16
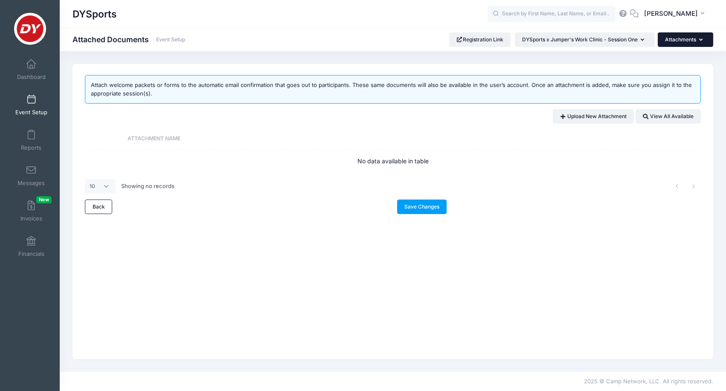
click at [694, 37] on button "Attachments" at bounding box center [685, 39] width 55 height 15
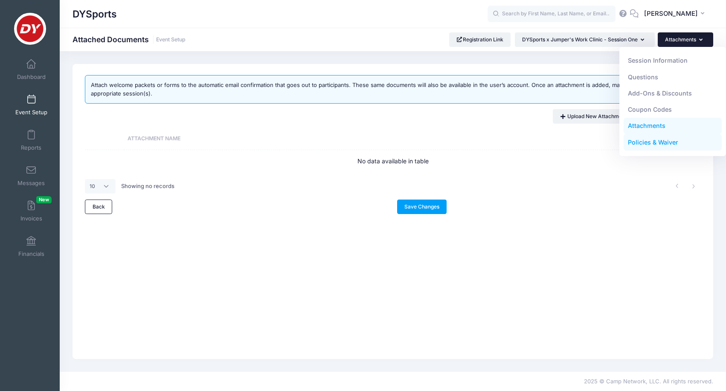
click at [653, 142] on link "Policies & Waiver" at bounding box center [673, 142] width 99 height 16
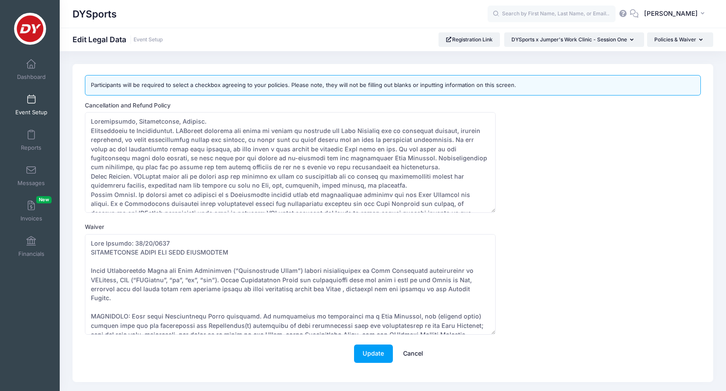
click at [416, 351] on link "Cancel" at bounding box center [414, 354] width 38 height 18
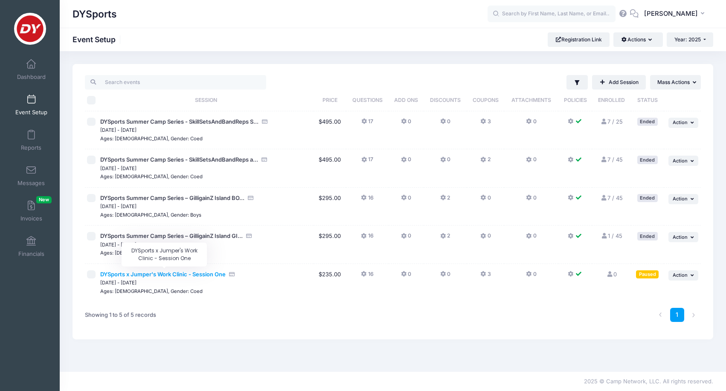
click at [194, 273] on span "DYSports x Jumper's Work Clinic - Session One" at bounding box center [162, 274] width 125 height 7
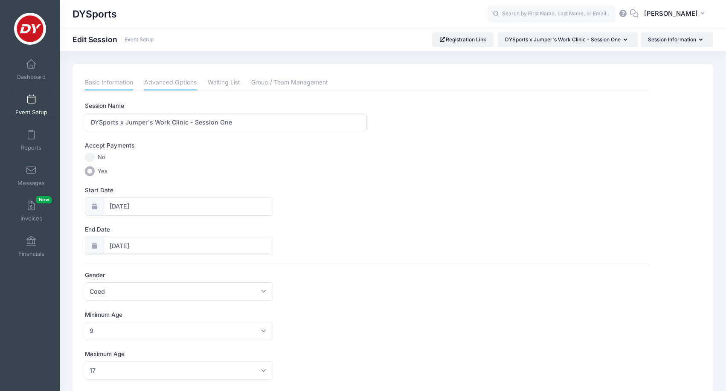
click at [162, 84] on link "Advanced Options" at bounding box center [170, 82] width 52 height 15
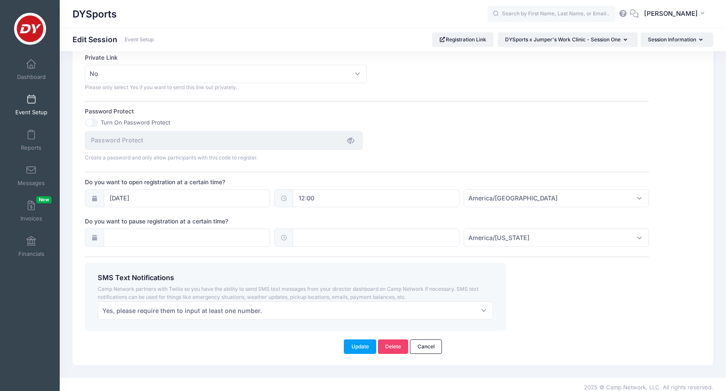
scroll to position [520, 0]
click at [430, 340] on link "Cancel" at bounding box center [426, 347] width 32 height 15
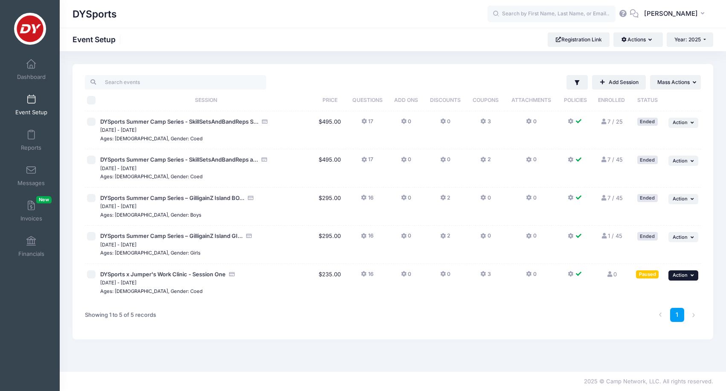
click at [682, 274] on span "Action" at bounding box center [680, 275] width 15 height 6
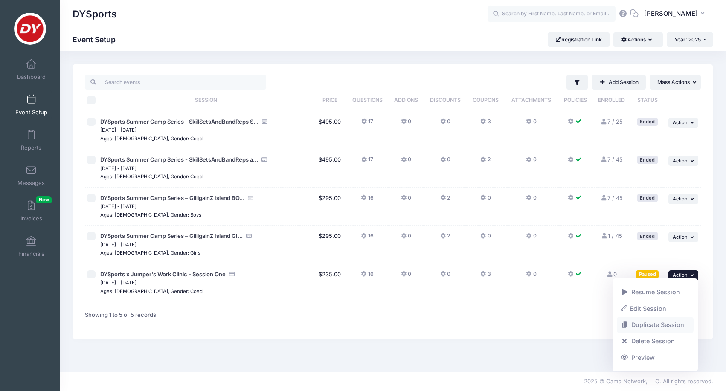
click at [661, 325] on link "Duplicate Session" at bounding box center [655, 325] width 77 height 16
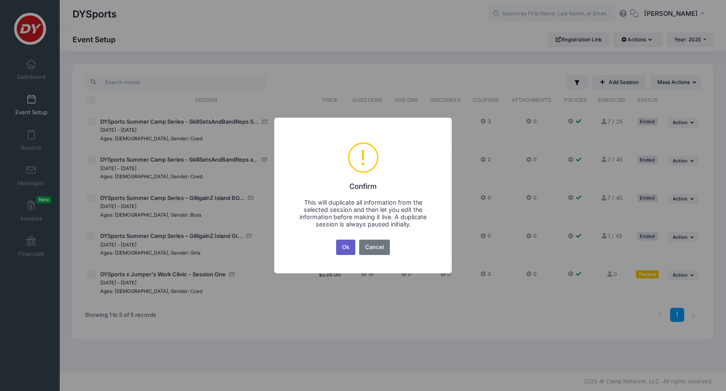
click at [348, 249] on button "Ok" at bounding box center [346, 247] width 20 height 15
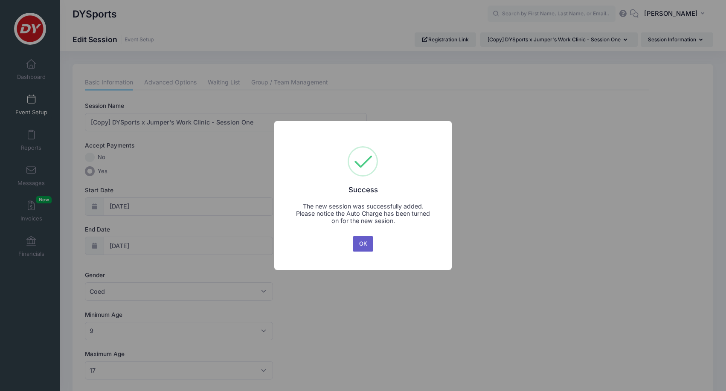
click at [360, 251] on button "OK" at bounding box center [363, 243] width 20 height 15
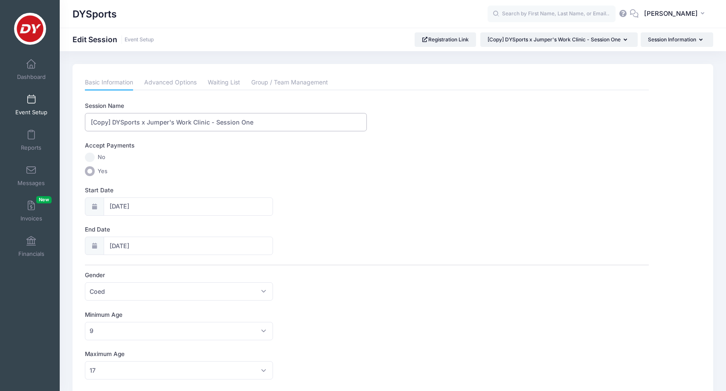
click at [286, 120] on input "[Copy] DYSports x Jumper's Work Clinic - Session One" at bounding box center [226, 122] width 282 height 18
type input "[Copy] DYSports x Jumper's Work Clinic - Session Two"
click at [96, 207] on icon at bounding box center [94, 207] width 7 height 6
click at [93, 204] on icon at bounding box center [94, 207] width 7 height 6
click at [137, 206] on input "[DATE]" at bounding box center [188, 207] width 169 height 18
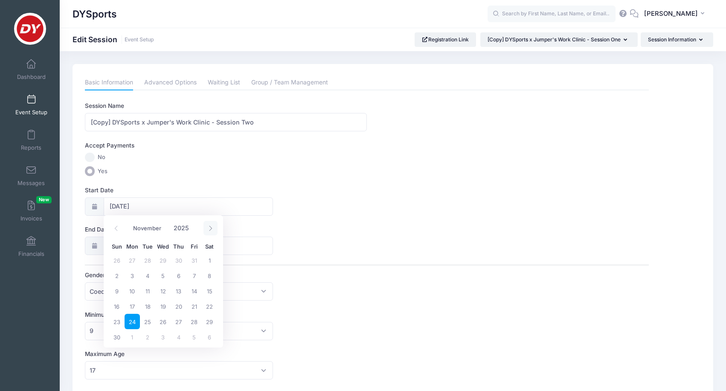
click at [209, 226] on icon at bounding box center [211, 229] width 6 height 6
select select "11"
click at [131, 320] on span "29" at bounding box center [132, 321] width 15 height 15
type input "[DATE]"
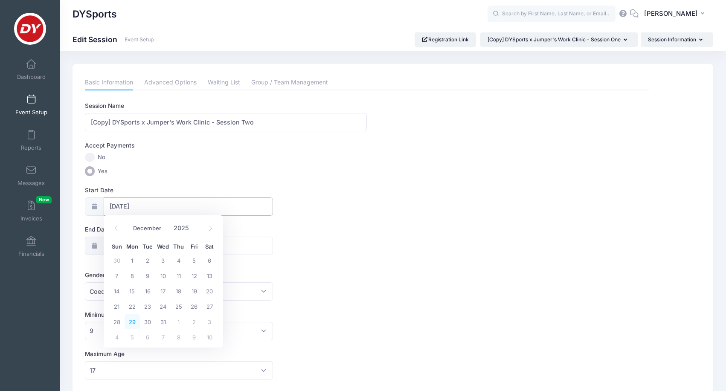
select select "11"
click at [160, 361] on span "31" at bounding box center [162, 360] width 15 height 15
type input "[DATE]"
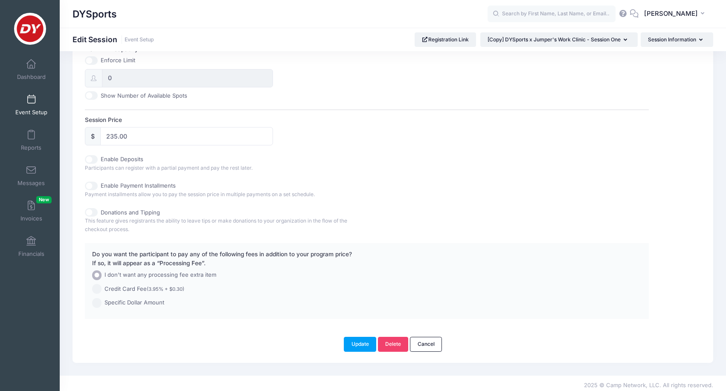
scroll to position [344, 0]
click at [356, 342] on button "Update" at bounding box center [360, 345] width 32 height 15
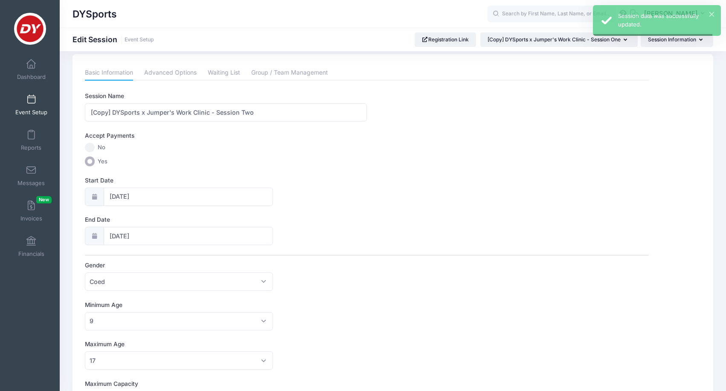
scroll to position [0, 0]
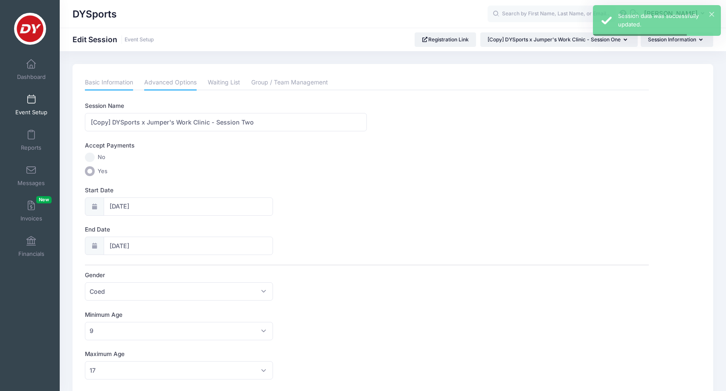
click at [170, 81] on link "Advanced Options" at bounding box center [170, 82] width 52 height 15
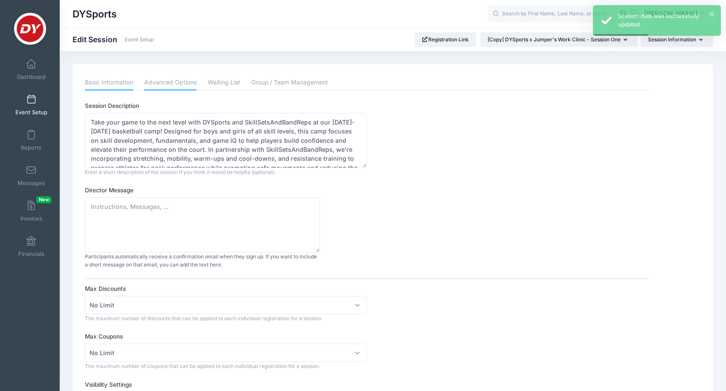
click at [125, 87] on link "Basic Information" at bounding box center [109, 82] width 48 height 15
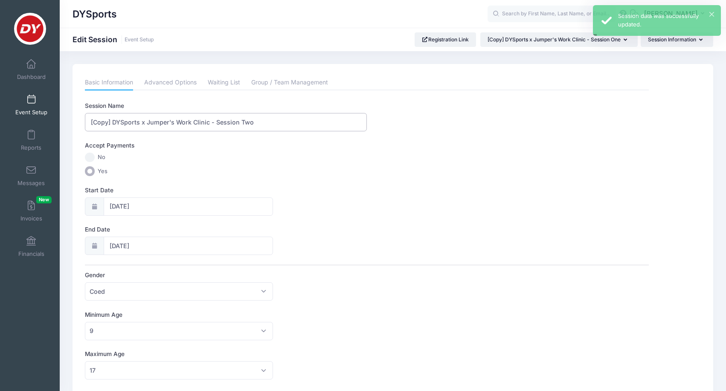
drag, startPoint x: 113, startPoint y: 122, endPoint x: 90, endPoint y: 117, distance: 23.0
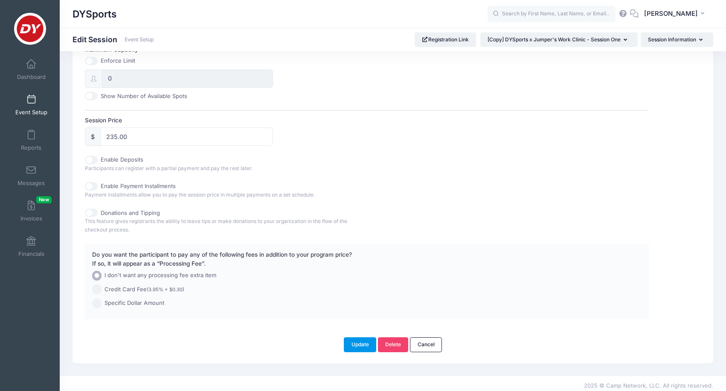
type input "DYSports x Jumper's Work Clinic - Session Two"
click at [361, 341] on button "Update" at bounding box center [360, 345] width 32 height 15
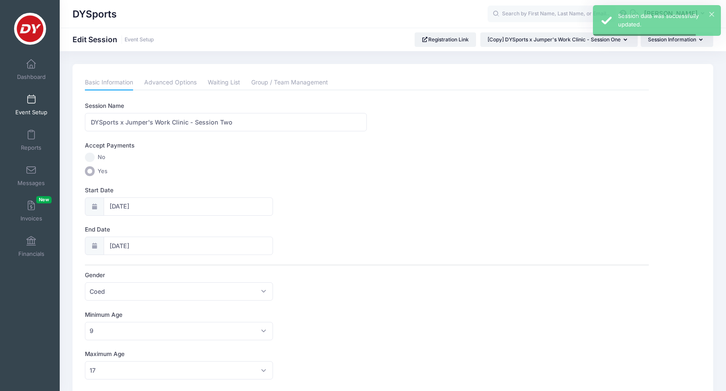
click at [178, 90] on div "Basic Information Advanced Options Waiting List Group / Team Management Session…" at bounding box center [367, 369] width 564 height 589
click at [176, 82] on link "Advanced Options" at bounding box center [170, 82] width 52 height 15
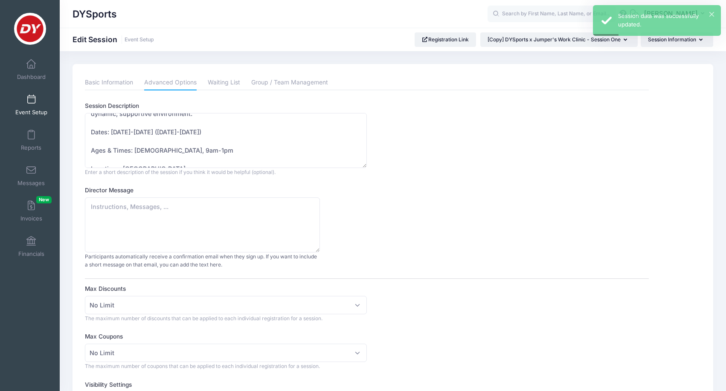
scroll to position [82, 0]
click at [140, 130] on textarea "Take your game to the next level with DYSports and SkillSetsAndBandReps at our …" at bounding box center [226, 140] width 282 height 55
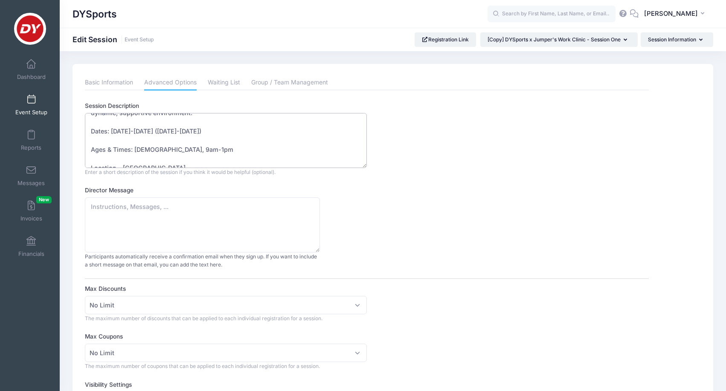
click at [160, 129] on textarea "Take your game to the next level with DYSports and SkillSetsAndBandReps at our …" at bounding box center [226, 140] width 282 height 55
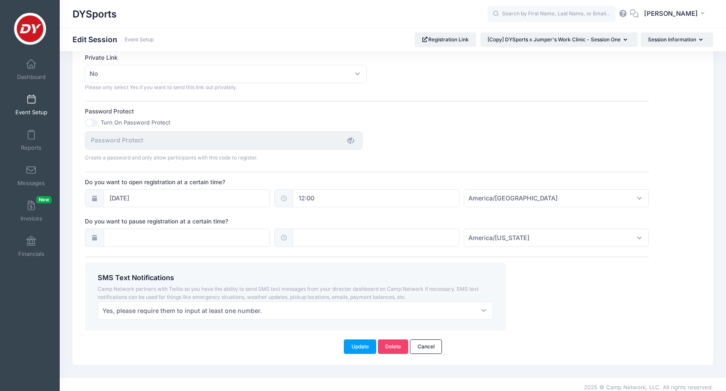
scroll to position [520, 0]
type textarea "Take your game to the next level with DYSports and SkillSetsAndBandReps at our …"
click at [355, 341] on button "Update" at bounding box center [360, 347] width 32 height 15
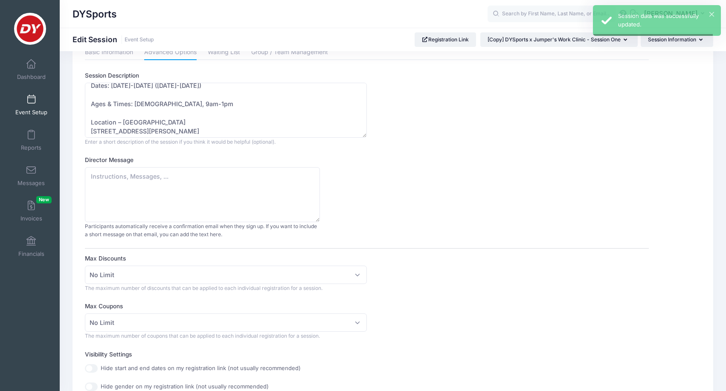
scroll to position [0, 0]
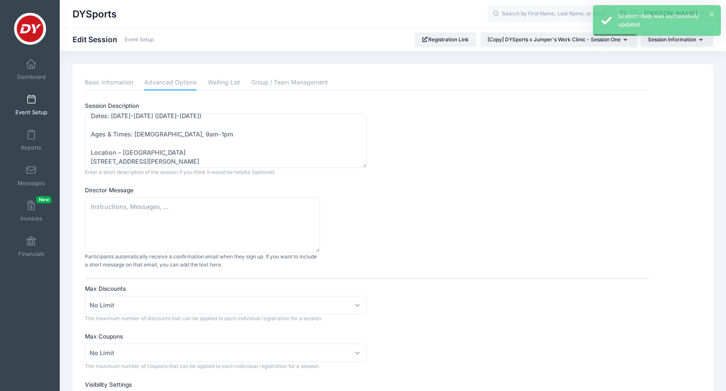
click at [45, 111] on span "Event Setup" at bounding box center [31, 112] width 32 height 7
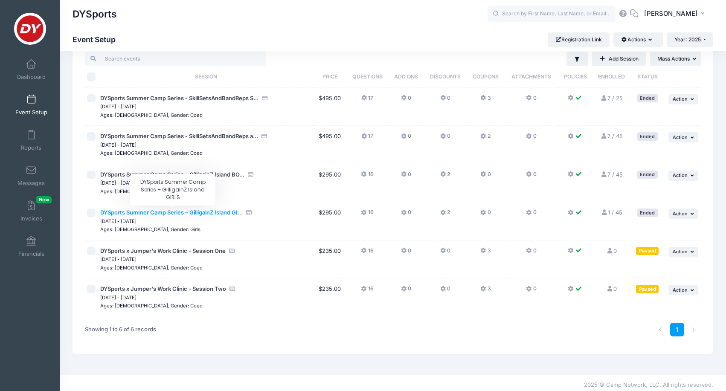
scroll to position [23, 0]
